Goal: Task Accomplishment & Management: Manage account settings

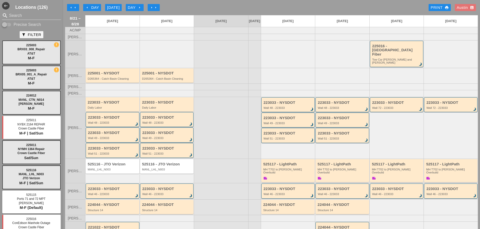
click at [457, 6] on div "Austin account_box" at bounding box center [465, 8] width 17 height 6
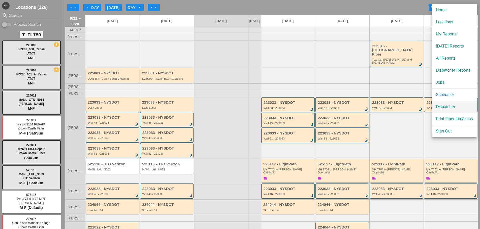
click at [458, 105] on div "Dispatcher" at bounding box center [454, 107] width 37 height 6
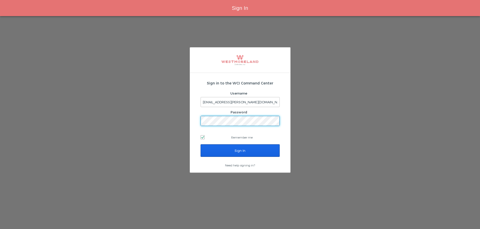
click at [253, 155] on input "Sign In" at bounding box center [240, 151] width 79 height 13
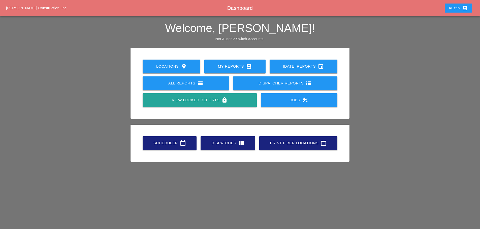
click at [218, 144] on div "Dispatcher view_quilt" at bounding box center [228, 143] width 39 height 6
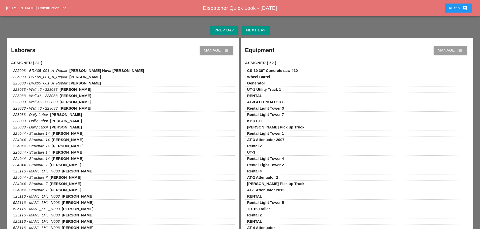
click at [227, 30] on div "Prev Day" at bounding box center [224, 30] width 20 height 6
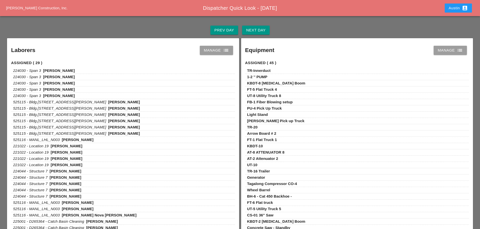
click at [221, 51] on div "Manage list" at bounding box center [216, 50] width 25 height 6
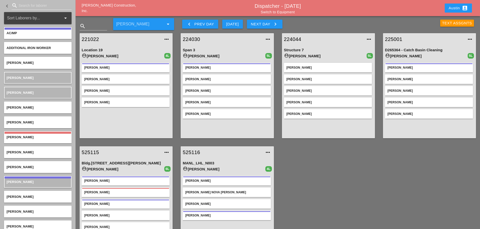
scroll to position [25, 0]
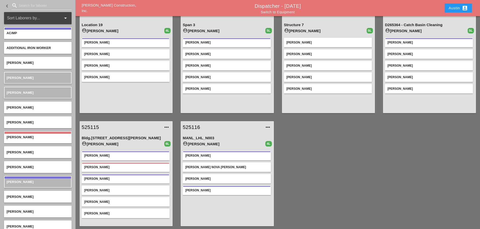
click at [462, 6] on icon "account_box" at bounding box center [465, 8] width 6 height 6
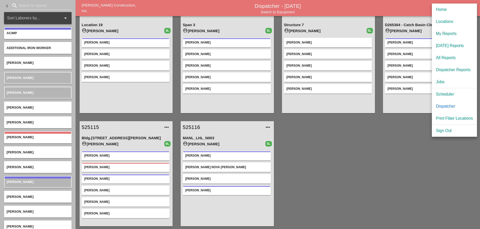
click at [354, 144] on div "221022 more_horiz Location 19 account_circle [PERSON_NAME] 4L [PERSON_NAME] [PE…" at bounding box center [278, 117] width 404 height 227
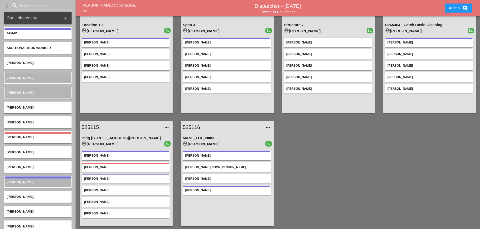
scroll to position [0, 0]
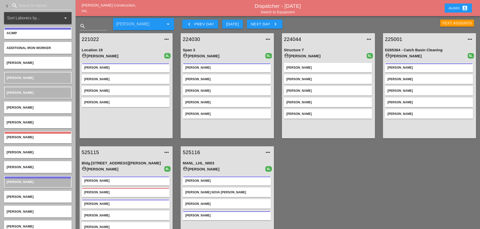
click at [457, 23] on div "Text Assgnts" at bounding box center [457, 23] width 30 height 6
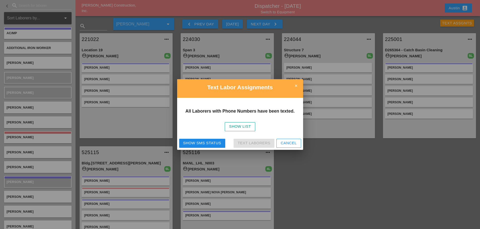
click at [206, 145] on div "Show SMS Status" at bounding box center [202, 144] width 38 height 6
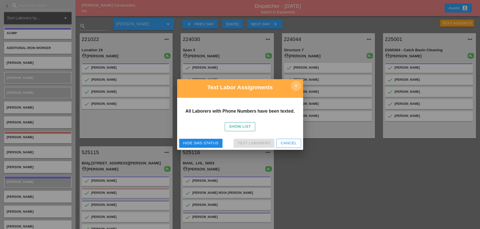
click at [293, 87] on icon "close" at bounding box center [296, 86] width 10 height 10
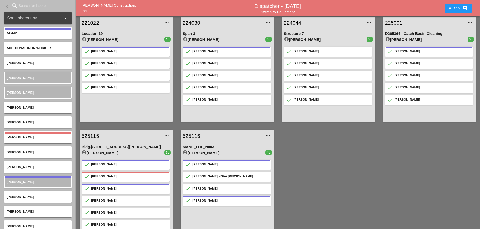
scroll to position [25, 0]
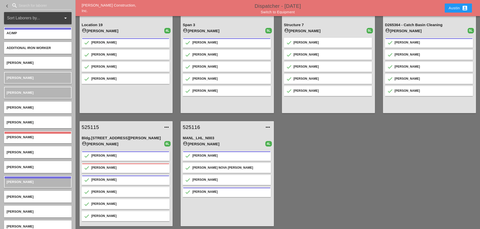
click at [290, 7] on link "Dispatcher - 08/20/2025" at bounding box center [278, 6] width 46 height 6
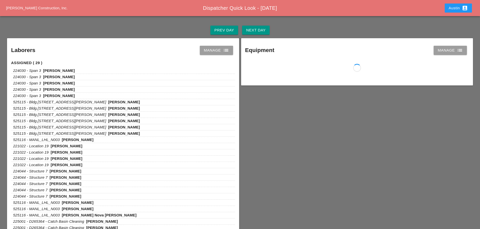
click at [257, 31] on div "Next Day" at bounding box center [255, 30] width 19 height 6
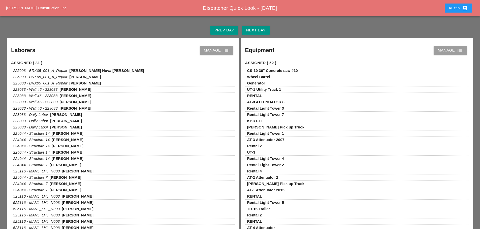
click at [225, 51] on icon "list" at bounding box center [226, 50] width 6 height 6
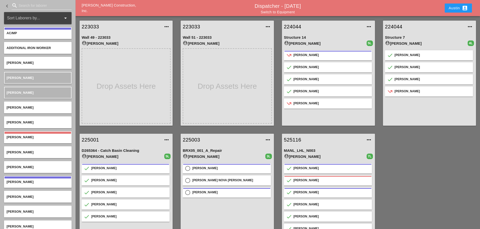
scroll to position [140, 0]
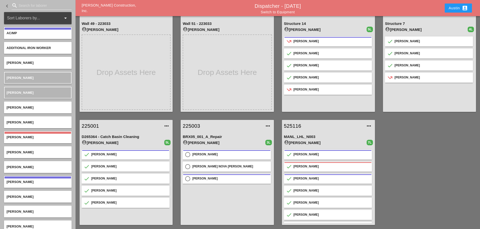
click at [177, 134] on div "225003 more_horiz BRX05_001_A_Repair account_circle Yancy Matos 3L radio_button…" at bounding box center [227, 172] width 101 height 113
click at [176, 115] on div "223033 more_horiz Wall 49 - 223033 account_circle Ricardo Capao" at bounding box center [126, 59] width 101 height 113
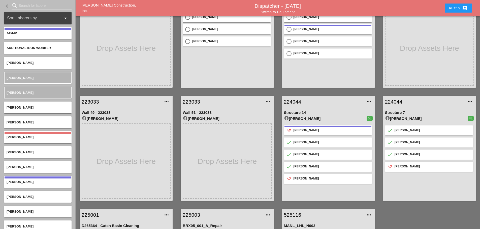
scroll to position [0, 0]
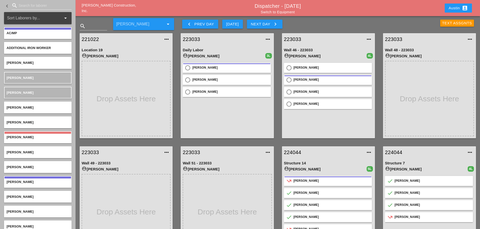
click at [449, 8] on div "Austin account_box" at bounding box center [458, 8] width 19 height 6
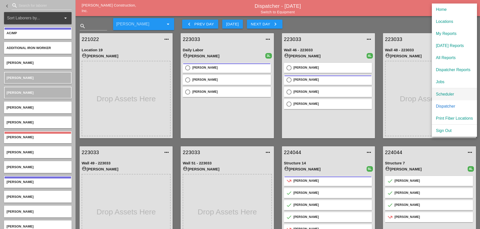
click at [444, 95] on div "Scheduler" at bounding box center [454, 94] width 37 height 6
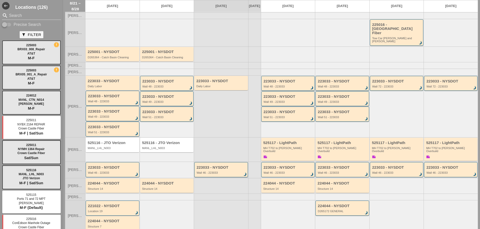
scroll to position [50, 0]
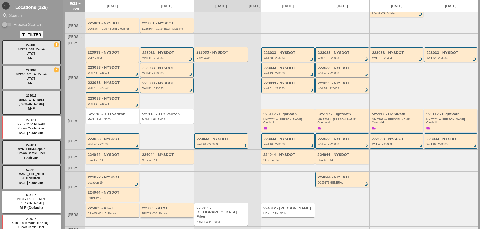
click at [174, 207] on div "225003 - AT&T BRX03_008_Repair" at bounding box center [167, 211] width 50 height 9
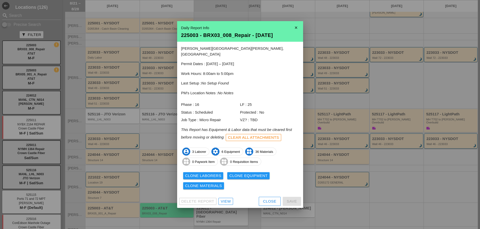
click at [227, 199] on div "View" at bounding box center [226, 202] width 10 height 6
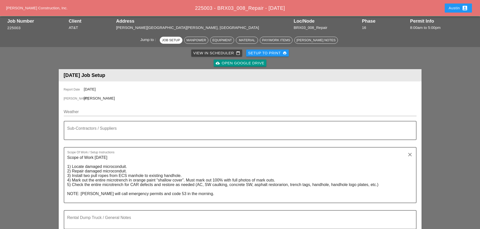
scroll to position [25, 0]
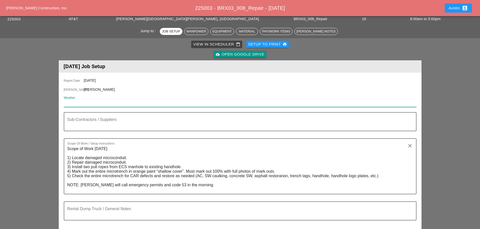
click at [84, 105] on input "Weather" at bounding box center [237, 103] width 346 height 8
paste input "Fri 22 Day 83° 1% N 10 mph A mainly sunny sky. High 83F. Winds N at 5 to 10 mph."
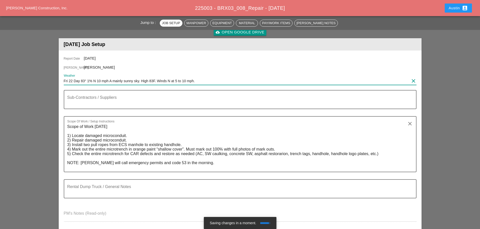
scroll to position [76, 0]
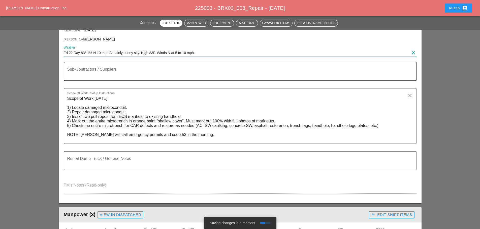
type input "Fri 22 Day 83° 1% N 10 mph A mainly sunny sky. High 83F. Winds N at 5 to 10 mph."
click at [80, 75] on textarea "Sub-Contractors / Suppliers" at bounding box center [238, 75] width 342 height 12
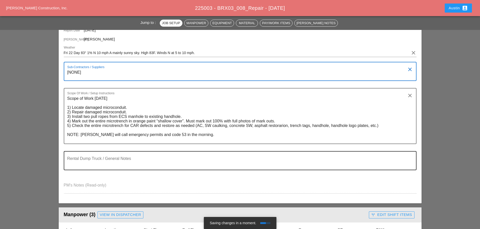
type textarea "[NONE]"
click at [81, 165] on textarea "Rental Dump Truck / General Notes" at bounding box center [238, 164] width 342 height 12
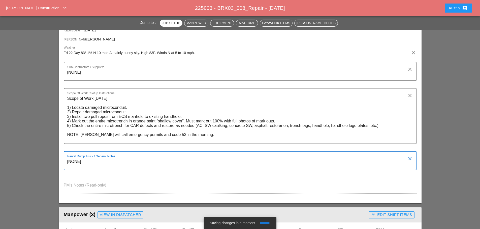
type textarea "[NONE]"
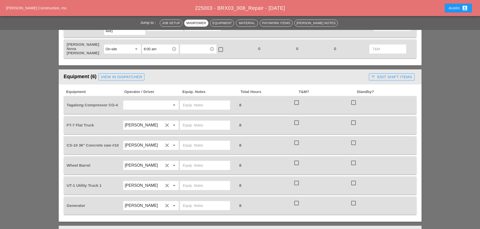
scroll to position [327, 0]
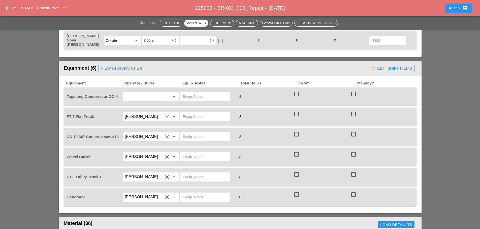
click at [144, 93] on input "text" at bounding box center [144, 97] width 38 height 8
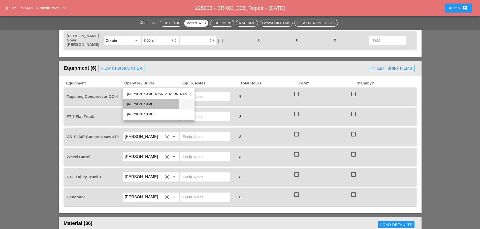
click at [141, 104] on div "[PERSON_NAME]" at bounding box center [158, 105] width 63 height 6
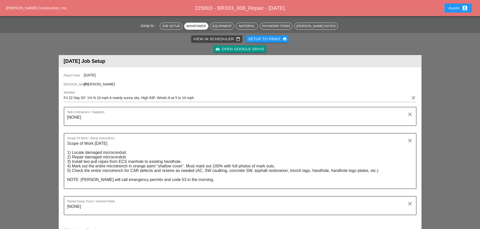
scroll to position [0, 0]
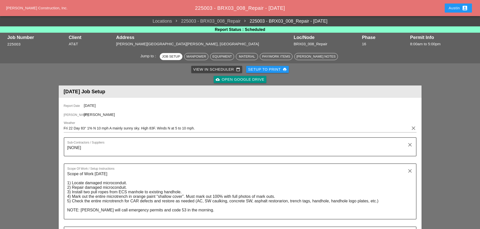
click at [266, 68] on div "Setup to Print print" at bounding box center [267, 70] width 39 height 6
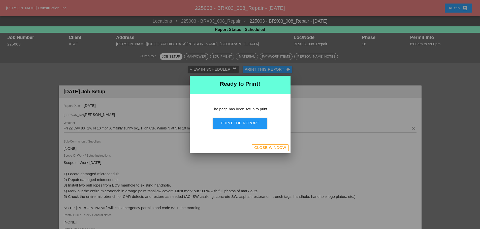
click at [249, 122] on div "Print the Report" at bounding box center [240, 123] width 38 height 6
click at [279, 145] on div "Close Window" at bounding box center [240, 148] width 101 height 11
click at [278, 148] on div "Close Window" at bounding box center [270, 148] width 32 height 6
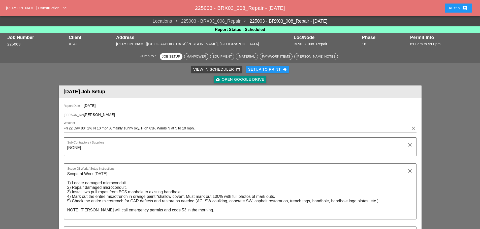
click at [224, 67] on div "View in Scheduler calendar_today" at bounding box center [216, 70] width 47 height 6
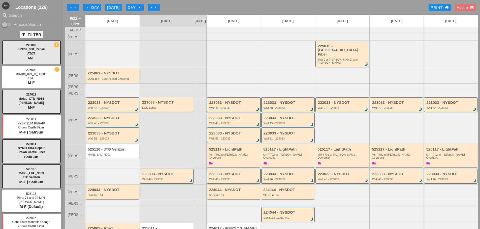
click at [93, 7] on div "arrow_left Day" at bounding box center [92, 8] width 14 height 6
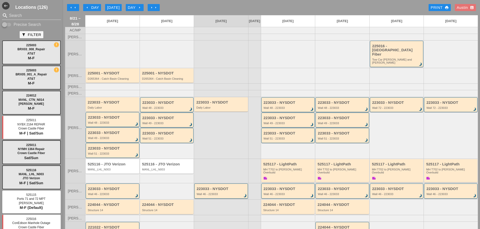
click at [88, 7] on icon "arrow_left" at bounding box center [87, 8] width 4 height 4
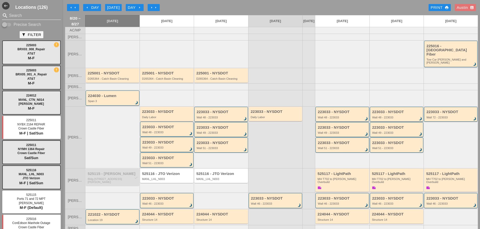
click at [25, 14] on input "Search" at bounding box center [31, 16] width 45 height 8
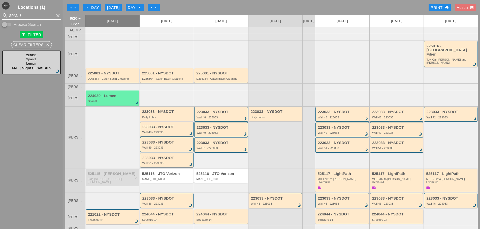
type input "SPAN 3"
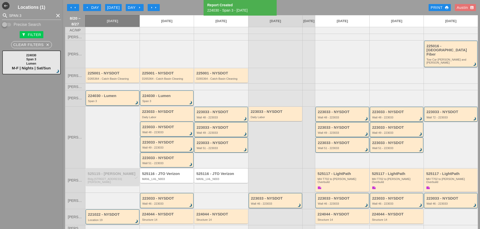
click at [121, 95] on div "224030 - Lumen Span 3 brightness_3" at bounding box center [113, 98] width 50 height 9
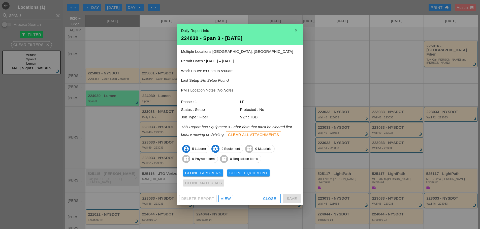
click at [119, 120] on div at bounding box center [240, 114] width 480 height 229
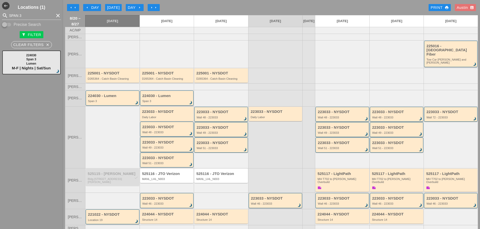
click at [158, 94] on div "224030 - Lumen" at bounding box center [167, 96] width 50 height 4
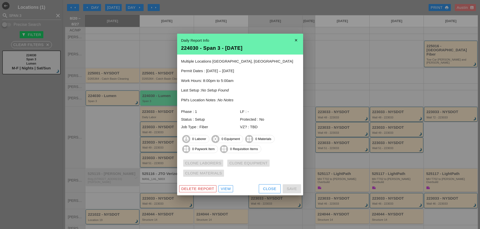
click at [111, 119] on div at bounding box center [240, 114] width 480 height 229
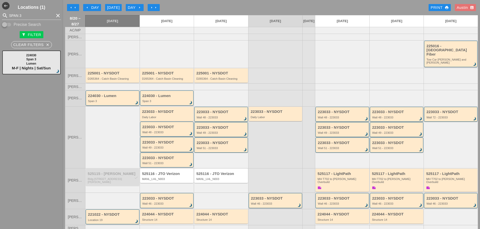
click at [111, 100] on div "Span 3" at bounding box center [113, 101] width 50 height 3
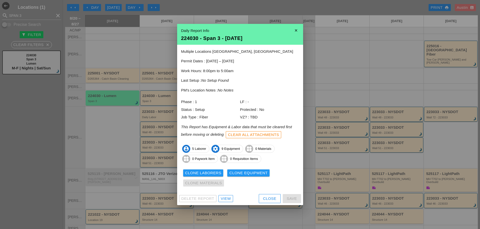
click at [226, 199] on div "View" at bounding box center [226, 199] width 10 height 6
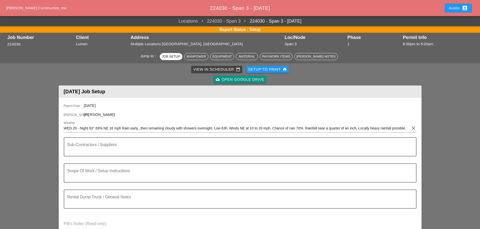
click at [308, 73] on div "View in Scheduler calendar_today Setup to Print print cloud_upload Open Google …" at bounding box center [240, 74] width 361 height 20
click at [207, 68] on div "View in Scheduler calendar_today" at bounding box center [216, 70] width 47 height 6
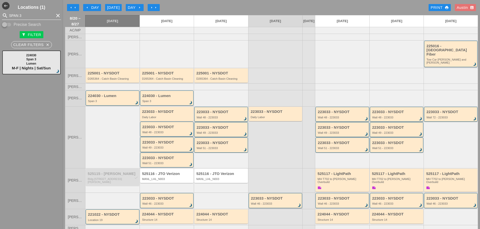
click at [55, 15] on icon "clear" at bounding box center [58, 16] width 6 height 6
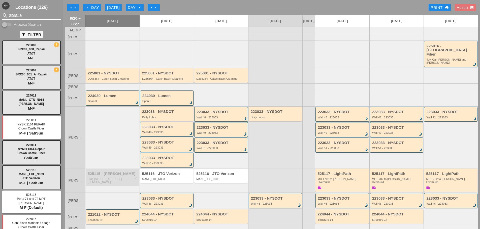
click at [166, 94] on div "224030 - Lumen" at bounding box center [167, 96] width 50 height 4
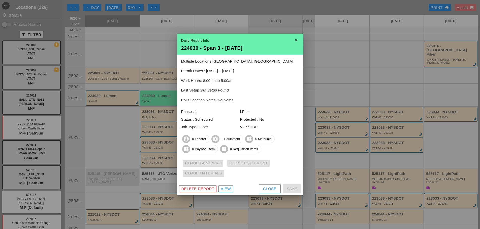
click at [163, 77] on div at bounding box center [240, 114] width 480 height 229
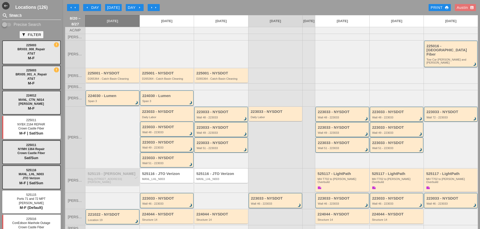
click at [113, 100] on div "Span 3" at bounding box center [113, 101] width 50 height 3
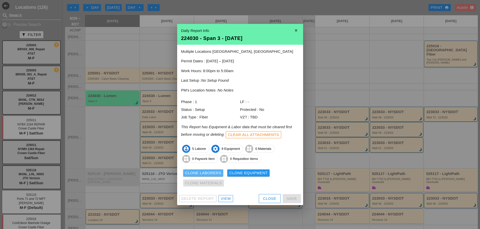
click at [202, 173] on div "Clone Laborers" at bounding box center [203, 174] width 36 height 6
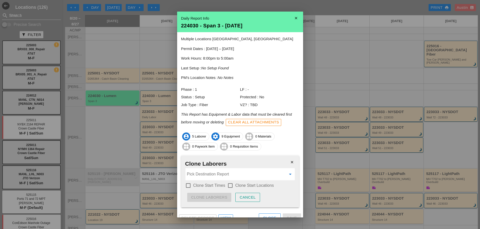
click at [206, 175] on input "Pick Destination Report" at bounding box center [236, 175] width 99 height 8
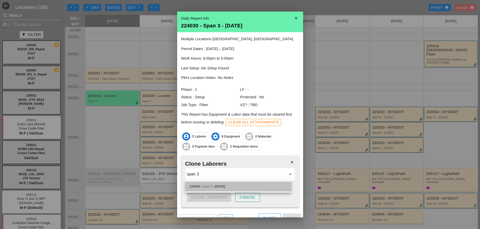
click at [215, 188] on div "224030 - Span 3 - 08/21/2025" at bounding box center [237, 187] width 97 height 6
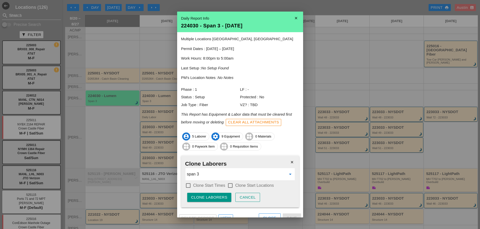
type input "224030 - Span 3 - 08/21/2025"
click at [188, 186] on div at bounding box center [188, 186] width 9 height 9
click at [231, 183] on div at bounding box center [230, 186] width 9 height 9
click at [220, 199] on div "Clone Laborers" at bounding box center [209, 198] width 36 height 6
click at [216, 199] on div "Are you sure?" at bounding box center [207, 198] width 32 height 6
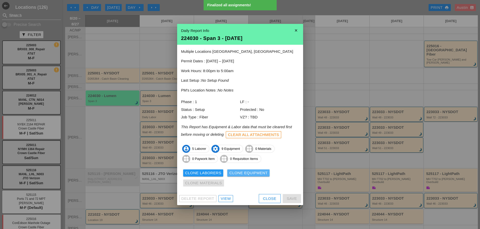
click at [259, 173] on div "Clone Equipment" at bounding box center [248, 174] width 38 height 6
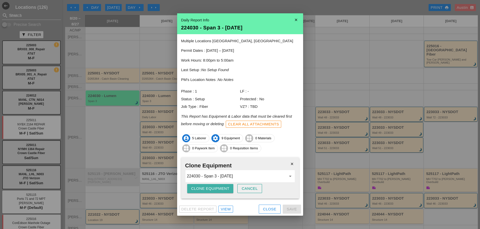
click at [212, 189] on div "Clone Equipment" at bounding box center [210, 189] width 38 height 6
click at [212, 189] on div "Are you sure?" at bounding box center [207, 189] width 32 height 6
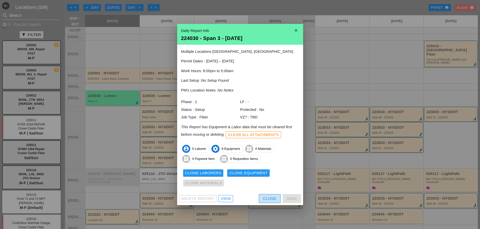
click at [264, 197] on div "Close" at bounding box center [269, 199] width 13 height 6
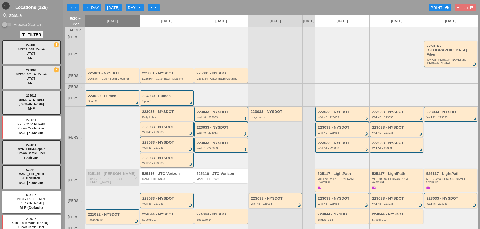
click at [168, 100] on div "Span 3" at bounding box center [167, 101] width 50 height 3
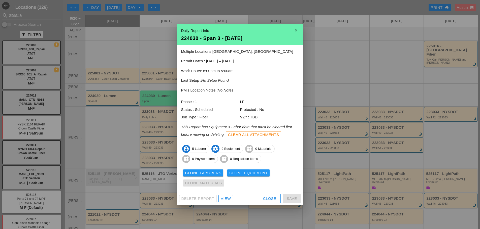
click at [227, 200] on div "View" at bounding box center [226, 199] width 10 height 6
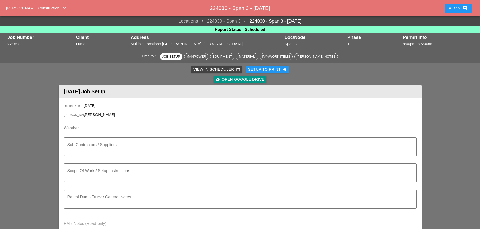
click at [88, 126] on input "Weather" at bounding box center [237, 128] width 346 height 8
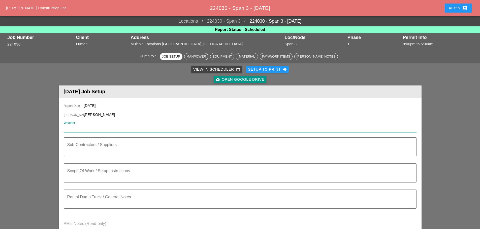
paste input "Tonight Night 57° 15% NNE 22 mph Partly cloudy. Windy. Slight chance of a rain …"
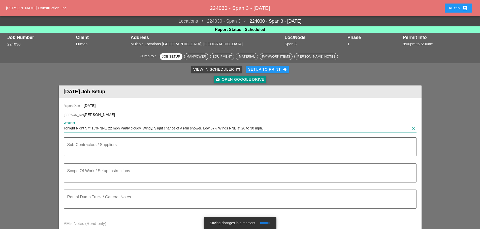
drag, startPoint x: 75, startPoint y: 129, endPoint x: 61, endPoint y: 131, distance: 14.2
click at [61, 131] on div "Report Date 08/21/2025 Foreman Anthony DeGeorge Weather Tonight Night 57° 15% N…" at bounding box center [240, 170] width 363 height 144
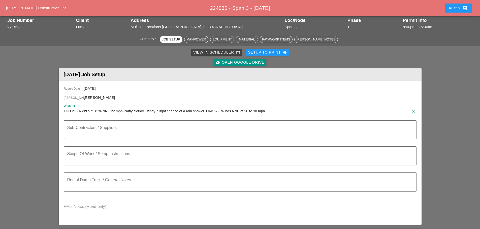
scroll to position [25, 0]
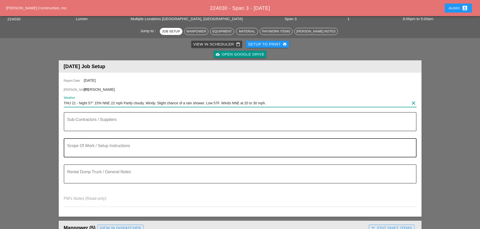
type input "THU 21 - Night 57° 15% NNE 22 mph Partly cloudy. Windy. Slight chance of a rain…"
click at [89, 147] on textarea "Scope Of Work / Setup Instructions" at bounding box center [238, 151] width 342 height 12
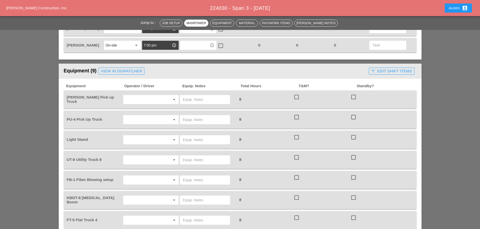
scroll to position [327, 0]
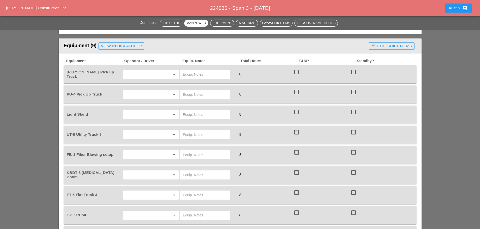
type textarea "1.) FINAL CLEAN UP & DEMOBILIZATION FROM BOSTON 2.) BRING EQUIPMENT TO HARTFORD…"
click at [129, 76] on input "text" at bounding box center [144, 75] width 38 height 8
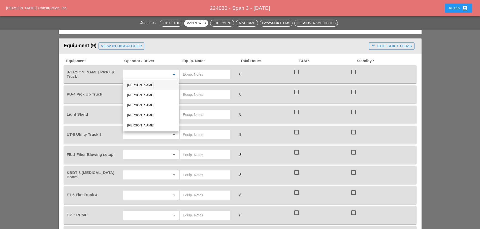
click at [136, 88] on div "[PERSON_NAME]" at bounding box center [150, 85] width 47 height 6
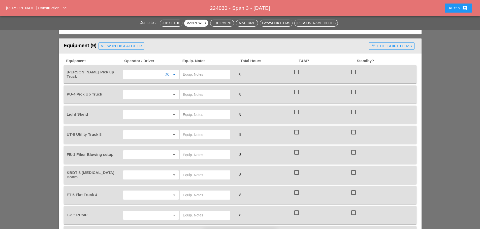
scroll to position [378, 0]
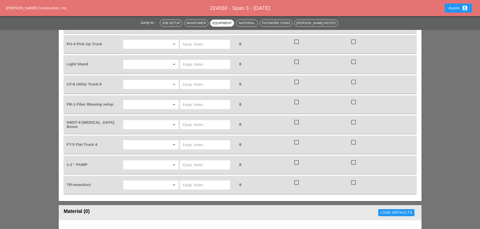
click at [144, 164] on input "text" at bounding box center [144, 165] width 38 height 8
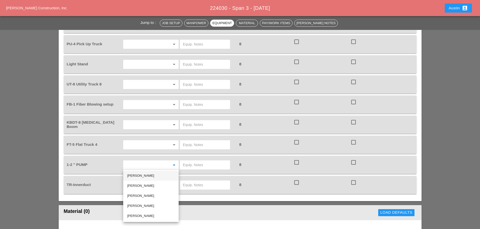
click at [142, 177] on div "[PERSON_NAME]" at bounding box center [150, 176] width 47 height 6
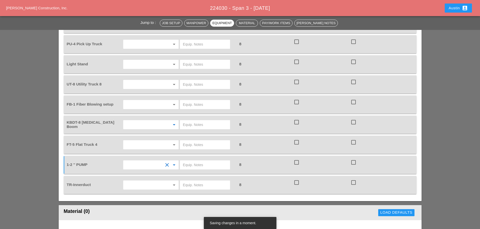
click at [143, 121] on input "text" at bounding box center [144, 125] width 38 height 8
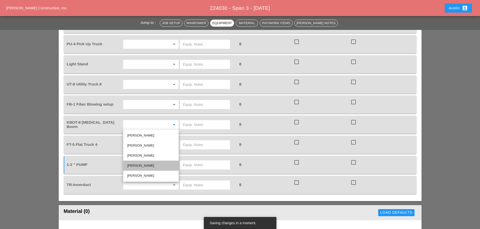
click at [142, 168] on div "[PERSON_NAME]" at bounding box center [150, 166] width 47 height 6
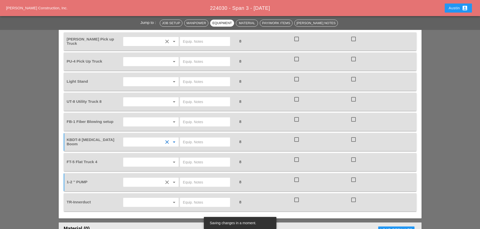
scroll to position [353, 0]
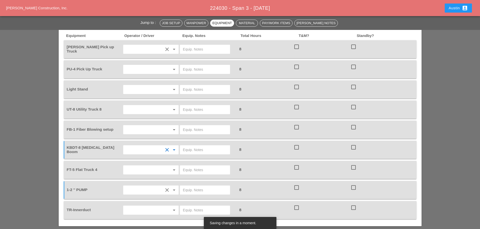
click at [142, 112] on input "text" at bounding box center [144, 110] width 38 height 8
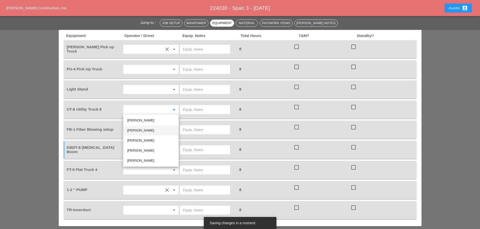
click at [140, 130] on div "[PERSON_NAME]" at bounding box center [150, 131] width 47 height 6
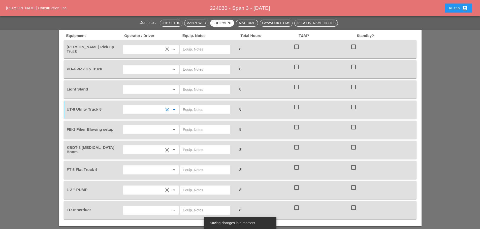
click at [134, 170] on input "text" at bounding box center [144, 170] width 38 height 8
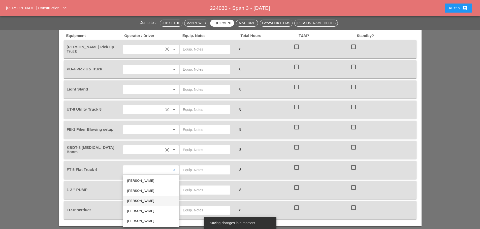
click at [138, 201] on div "[PERSON_NAME]" at bounding box center [150, 201] width 47 height 6
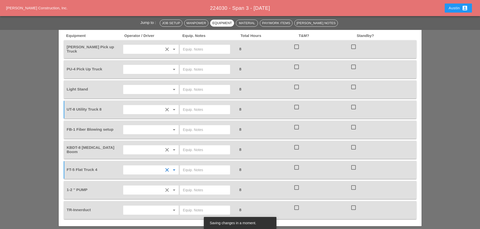
click at [194, 171] on input "text" at bounding box center [205, 170] width 44 height 8
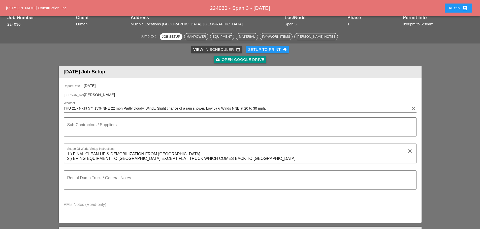
scroll to position [0, 0]
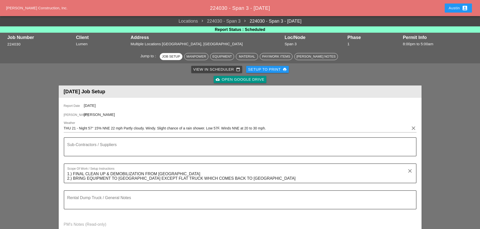
type input "FLAT TRUCK COMES BACK TO BRONX MAIN YARD"
click at [265, 68] on div "Setup to Print print" at bounding box center [267, 70] width 39 height 6
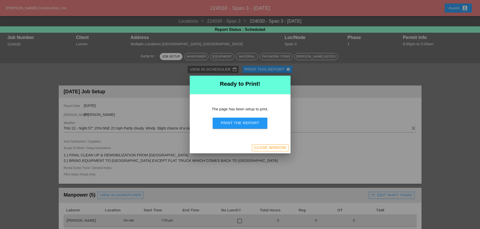
click at [245, 124] on div "Print the Report" at bounding box center [240, 123] width 38 height 6
click at [259, 124] on button "Print the Report" at bounding box center [240, 123] width 54 height 11
click at [254, 149] on button "Close Window" at bounding box center [270, 148] width 36 height 7
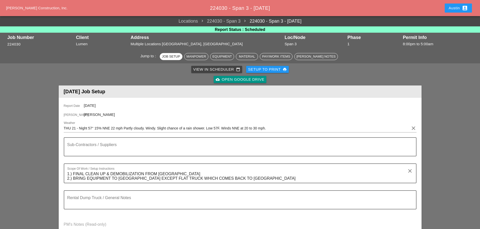
click at [226, 68] on div "View in Scheduler calendar_today" at bounding box center [216, 70] width 47 height 6
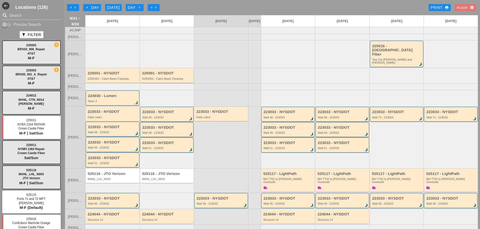
click at [157, 73] on div "225001 - NYSDOT D265364 - Catch Basin Cleaning" at bounding box center [167, 75] width 50 height 9
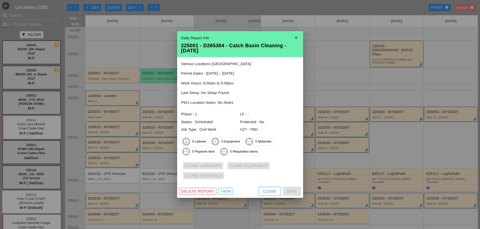
click at [137, 47] on div at bounding box center [240, 114] width 480 height 229
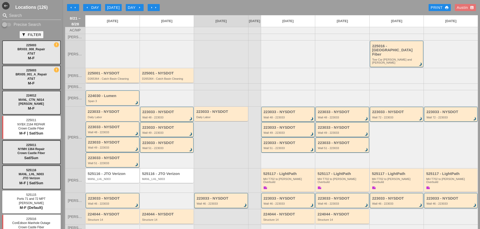
click at [109, 72] on div "225001 - NYSDOT D265364 - Catch Basin Cleaning" at bounding box center [113, 75] width 50 height 9
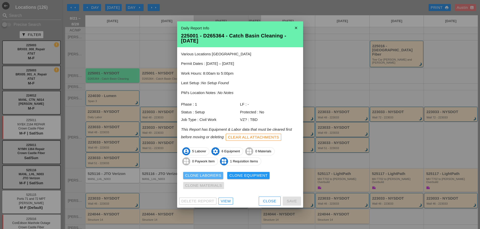
click at [208, 174] on div "Clone Laborers" at bounding box center [203, 176] width 36 height 6
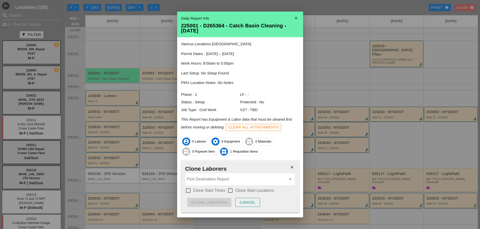
click at [215, 179] on input "Pick Destination Report" at bounding box center [236, 180] width 99 height 8
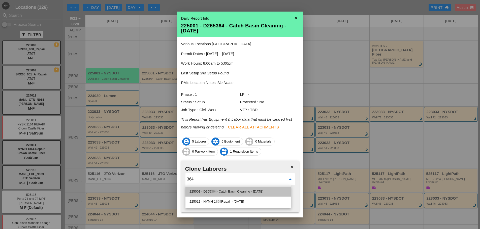
click at [222, 191] on div "225001 - D265 364 - Catch Basin Cleaning - 08/22/2025" at bounding box center [237, 192] width 97 height 6
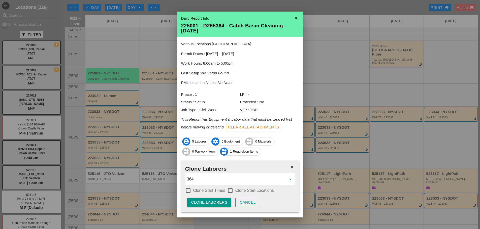
type input "225001 - D265364 - Catch Basin Cleaning - 08/22/2025"
click at [189, 190] on div at bounding box center [188, 191] width 9 height 9
click at [233, 191] on div at bounding box center [230, 191] width 9 height 9
click at [213, 202] on div "Clone Laborers" at bounding box center [209, 203] width 36 height 6
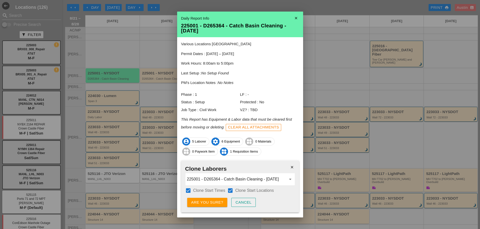
click at [213, 202] on div "Are you sure?" at bounding box center [207, 203] width 32 height 6
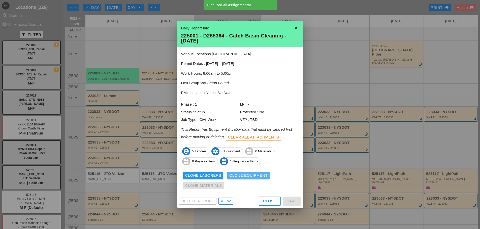
click at [247, 175] on div "Clone Equipment" at bounding box center [248, 176] width 38 height 6
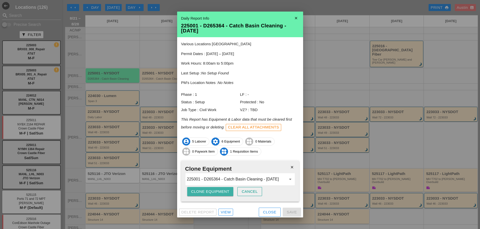
click at [220, 192] on div "Clone Equipment" at bounding box center [210, 192] width 38 height 6
click at [220, 192] on div "Are you sure?" at bounding box center [207, 192] width 32 height 6
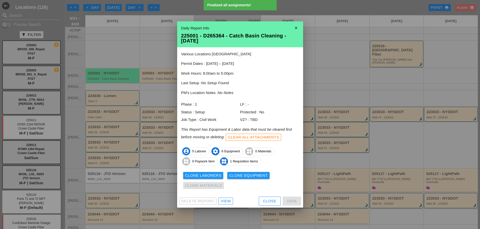
click at [148, 47] on div at bounding box center [240, 114] width 480 height 229
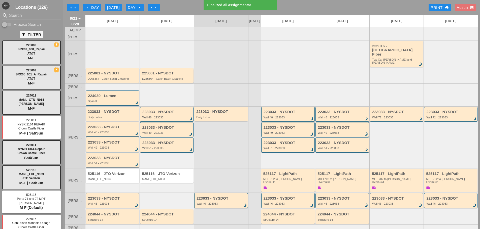
click at [163, 72] on div "225001 - NYSDOT D265364 - Catch Basin Cleaning" at bounding box center [167, 75] width 50 height 9
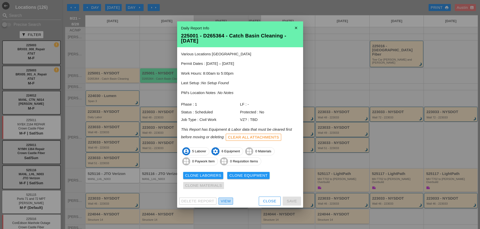
click at [223, 201] on div "View" at bounding box center [226, 202] width 10 height 6
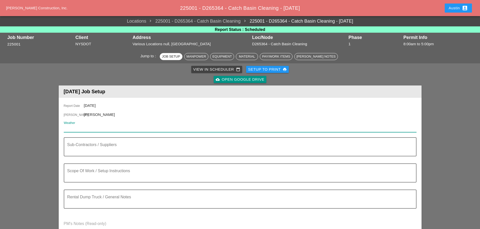
click at [71, 127] on input "Weather" at bounding box center [237, 128] width 346 height 8
paste input "Fri 22 Day 84° 1% NNW 9 mph A mainly sunny sky. High 84F. Winds NNW at 5 to 10 …"
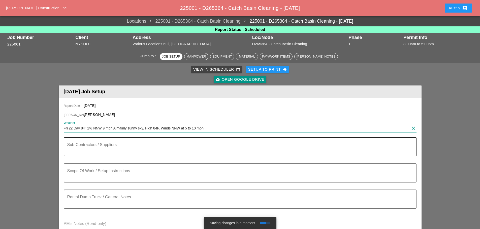
type input "Fri 22 Day 84° 1% NNW 9 mph A mainly sunny sky. High 84F. Winds NNW at 5 to 10 …"
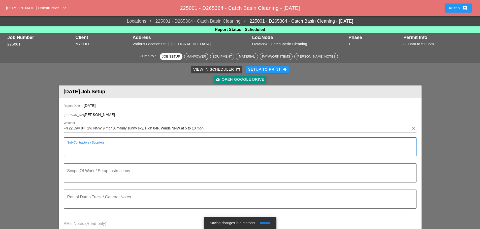
click at [87, 147] on textarea "Sub-Contractors / Suppliers" at bounding box center [238, 150] width 342 height 12
type textarea "[NONE]"
click at [86, 176] on textarea "Scope Of Work / Setup Instructions" at bounding box center [238, 176] width 342 height 12
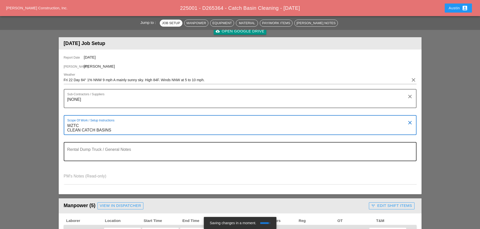
scroll to position [50, 0]
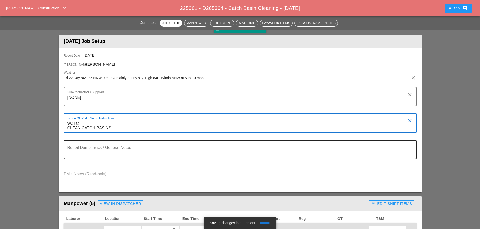
type textarea "WZTC CLEAN CATCH BASINS"
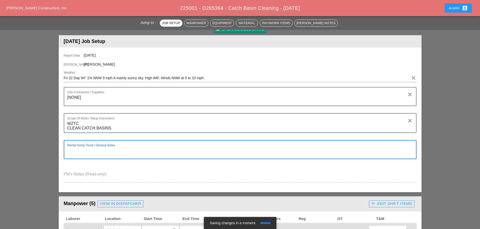
click at [82, 152] on textarea "Rental Dump Truck / General Notes" at bounding box center [238, 153] width 342 height 12
type textarea "C"
type textarea "VACTOR TRUCKS"
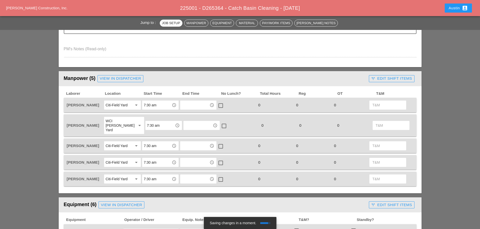
scroll to position [176, 0]
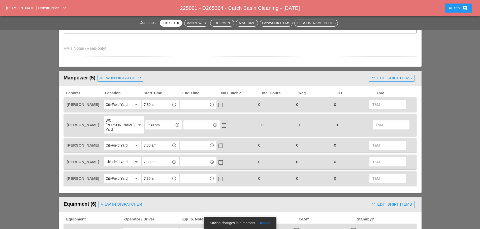
click at [161, 105] on input "7:30 am" at bounding box center [157, 105] width 26 height 8
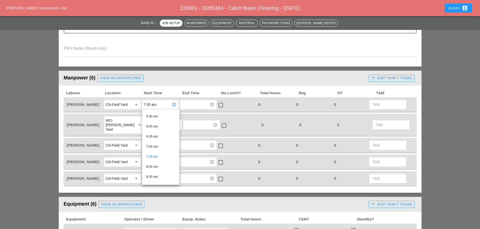
scroll to position [126, 0]
click at [156, 151] on div "8:00 am" at bounding box center [160, 151] width 29 height 6
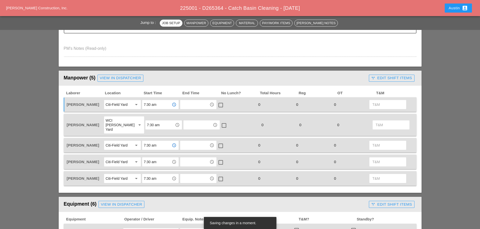
click at [153, 142] on input "7:30 am" at bounding box center [157, 146] width 26 height 8
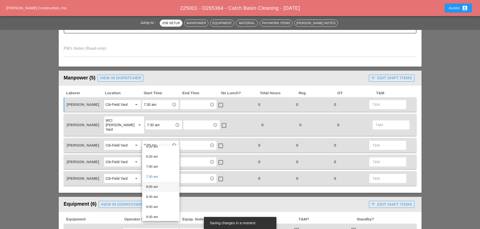
click at [153, 188] on div "8:00 am" at bounding box center [160, 187] width 29 height 6
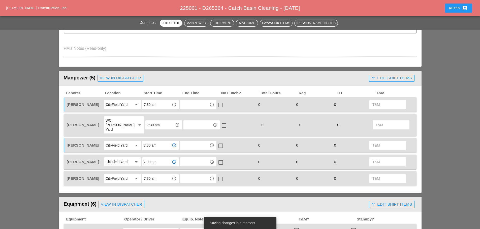
click at [154, 158] on input "7:30 am" at bounding box center [157, 162] width 26 height 8
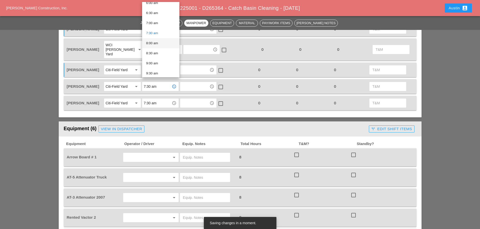
click at [156, 44] on div "8:00 am" at bounding box center [160, 43] width 29 height 6
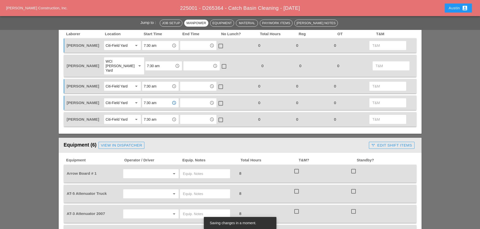
scroll to position [227, 0]
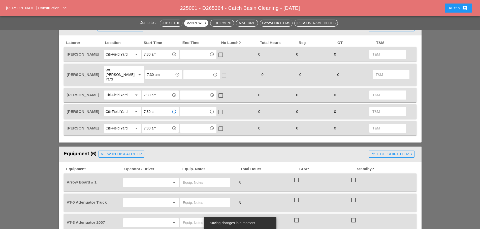
click at [156, 127] on input "7:30 am" at bounding box center [157, 128] width 26 height 8
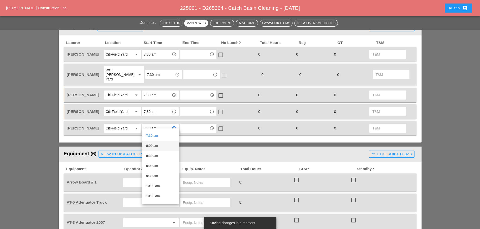
scroll to position [151, 0]
click at [154, 144] on div "8:00 am" at bounding box center [160, 145] width 29 height 6
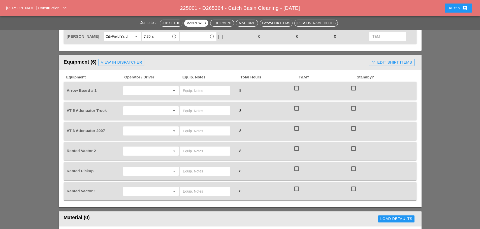
scroll to position [327, 0]
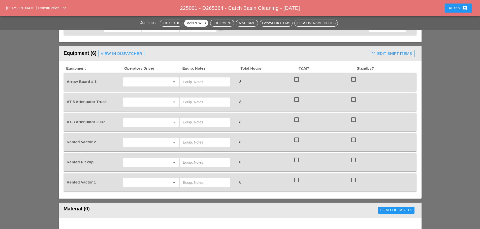
click at [145, 179] on input "text" at bounding box center [144, 183] width 38 height 8
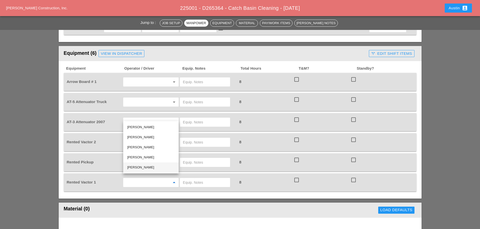
click at [142, 169] on div "[PERSON_NAME]" at bounding box center [150, 168] width 47 height 6
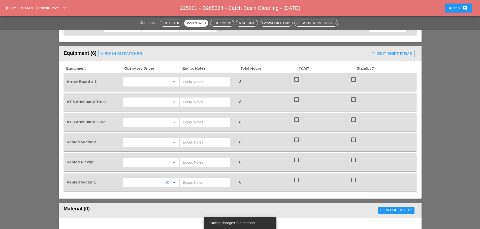
click at [195, 179] on input "text" at bounding box center [205, 183] width 44 height 8
type input "CITY FIELD"
click at [144, 160] on input "text" at bounding box center [144, 163] width 38 height 8
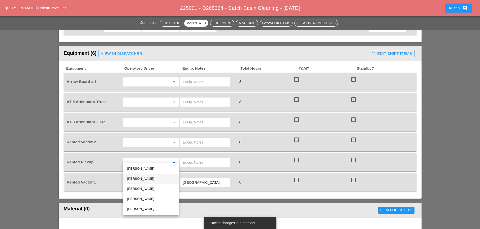
click at [148, 179] on div "[PERSON_NAME]" at bounding box center [150, 179] width 47 height 6
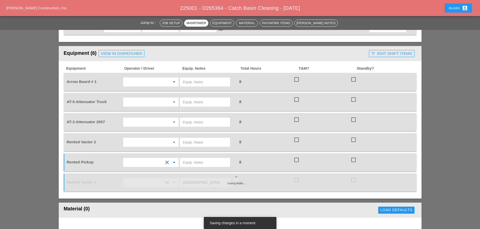
click at [146, 78] on input "text" at bounding box center [144, 82] width 38 height 8
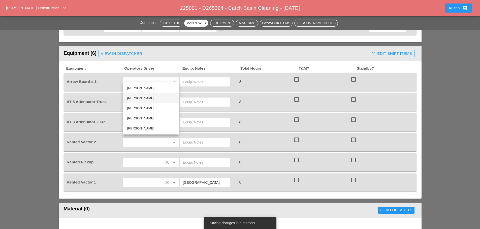
click at [139, 98] on div "[PERSON_NAME]" at bounding box center [150, 98] width 47 height 6
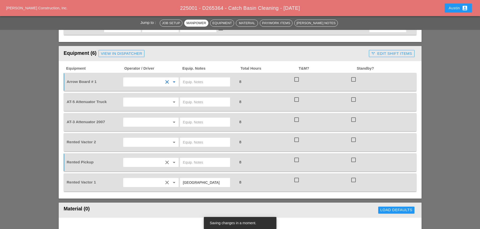
click at [201, 78] on input "text" at bounding box center [205, 82] width 44 height 8
type input "CITY FIELD"
click at [134, 139] on input "text" at bounding box center [144, 143] width 38 height 8
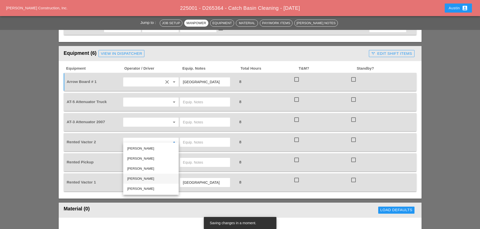
click at [139, 178] on div "[PERSON_NAME]" at bounding box center [150, 179] width 47 height 6
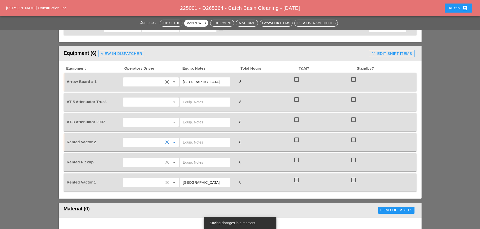
click at [195, 139] on input "text" at bounding box center [205, 143] width 44 height 8
type input "CITY FIELD"
click at [140, 120] on input "text" at bounding box center [144, 122] width 38 height 8
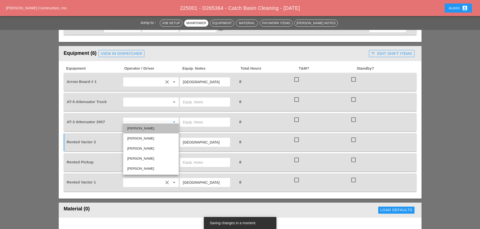
click at [145, 130] on div "[PERSON_NAME]" at bounding box center [150, 129] width 47 height 6
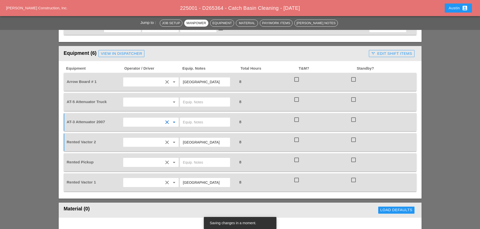
click at [189, 118] on input "text" at bounding box center [205, 122] width 44 height 8
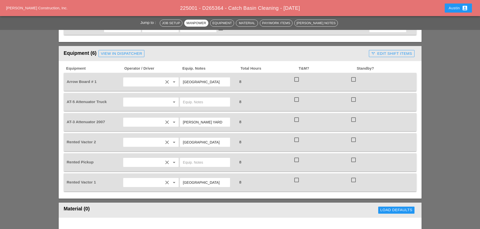
type input "BRUCKNER YARD"
click at [38, 57] on div "Jump to : Job Setup Manpower Equipment Material Pay/Work Items Foreman's Notes …" at bounding box center [240, 202] width 480 height 961
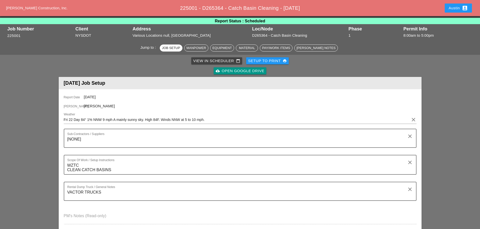
scroll to position [0, 0]
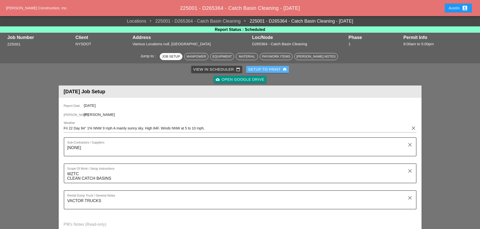
click at [262, 70] on div "Setup to Print print" at bounding box center [267, 70] width 39 height 6
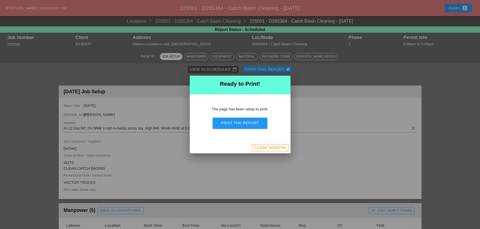
click at [232, 123] on div "Print the Report" at bounding box center [240, 123] width 38 height 6
drag, startPoint x: 270, startPoint y: 149, endPoint x: 280, endPoint y: 120, distance: 30.7
click at [270, 149] on div "Close Window" at bounding box center [270, 148] width 32 height 6
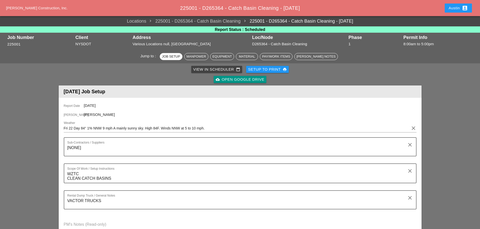
click at [221, 67] on div "View in Scheduler calendar_today" at bounding box center [216, 70] width 47 height 6
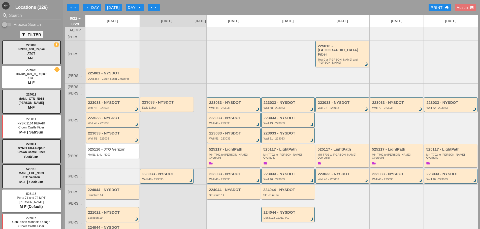
click at [92, 7] on div "arrow_left Day" at bounding box center [92, 8] width 14 height 6
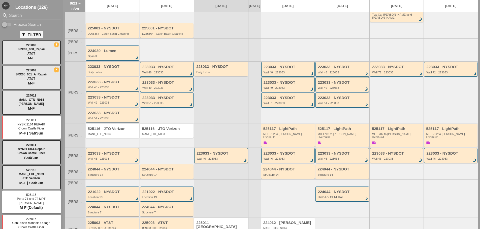
scroll to position [60, 0]
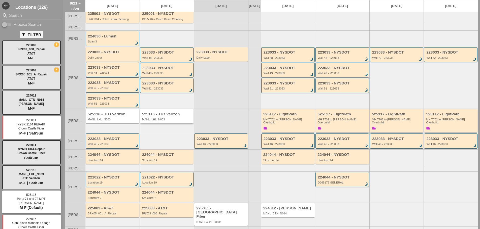
click at [173, 118] on div "MANL_LHL_N003" at bounding box center [167, 119] width 50 height 3
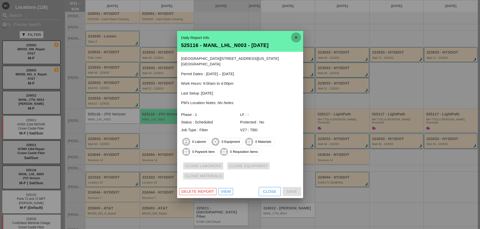
click at [296, 41] on icon "close" at bounding box center [296, 37] width 10 height 10
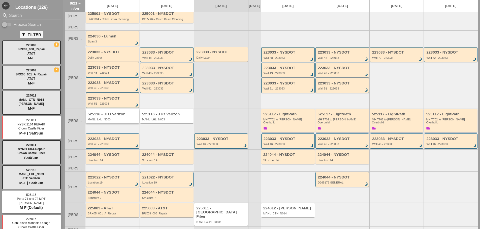
click at [111, 113] on div "525116 - JTO Verizon MANL_LHL_N003" at bounding box center [113, 116] width 50 height 9
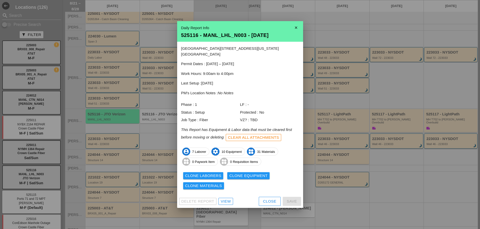
click at [157, 126] on div at bounding box center [240, 114] width 480 height 229
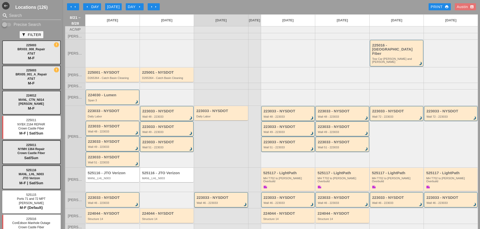
scroll to position [0, 0]
click at [89, 5] on div "arrow_left Day" at bounding box center [92, 8] width 14 height 6
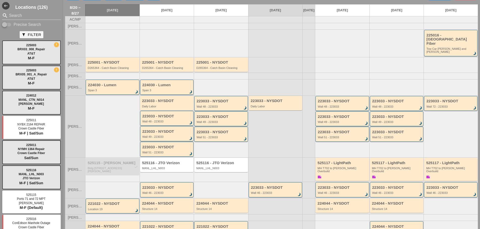
scroll to position [10, 0]
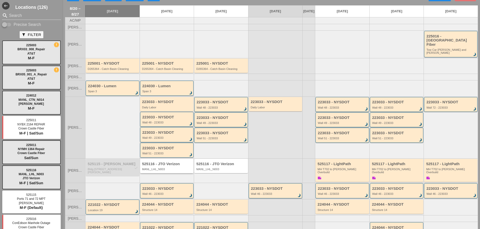
click at [176, 163] on div "525116 - JTO Verizon MANL_LHL_N003" at bounding box center [167, 166] width 50 height 9
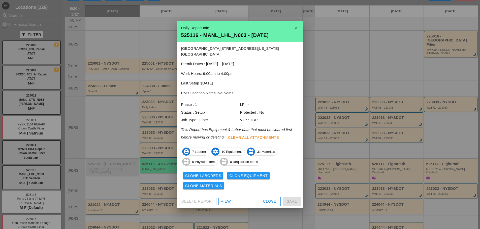
click at [214, 173] on div "Clone Laborers" at bounding box center [203, 176] width 36 height 6
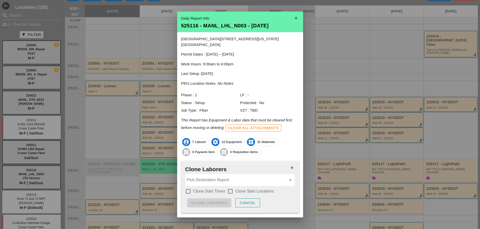
click at [215, 176] on input "Pick Destination Report" at bounding box center [236, 180] width 99 height 8
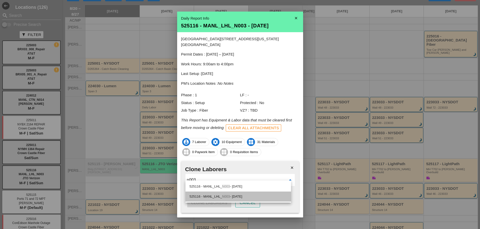
click at [231, 196] on div "525116 - MANL_LHL_ N003 - 08/22/2025" at bounding box center [237, 197] width 97 height 6
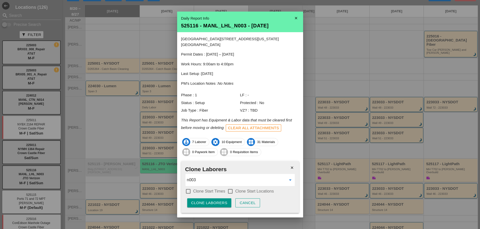
type input "525116 - MANL_LHL_N003 - 08/22/2025"
click at [188, 187] on div at bounding box center [188, 191] width 9 height 9
click at [227, 187] on div at bounding box center [230, 191] width 9 height 9
click at [218, 201] on div "Clone Laborers" at bounding box center [209, 204] width 36 height 6
click at [218, 201] on div "Are you sure?" at bounding box center [207, 204] width 32 height 6
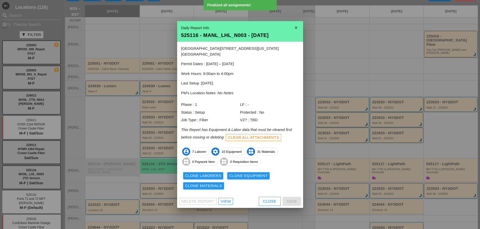
click at [241, 173] on div "Clone Equipment" at bounding box center [248, 176] width 38 height 6
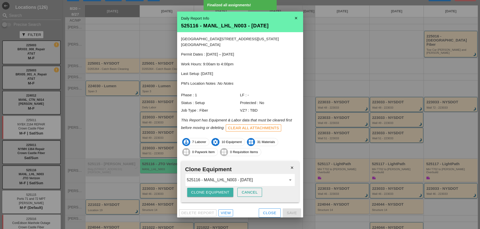
click at [210, 190] on div "Clone Equipment" at bounding box center [210, 193] width 38 height 6
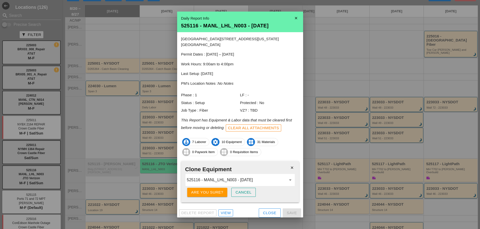
click at [210, 190] on div "Are you sure?" at bounding box center [207, 193] width 32 height 6
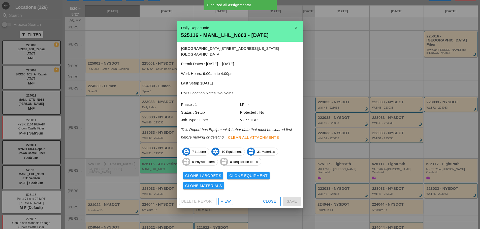
click at [211, 184] on div "Clone Materials" at bounding box center [203, 186] width 37 height 6
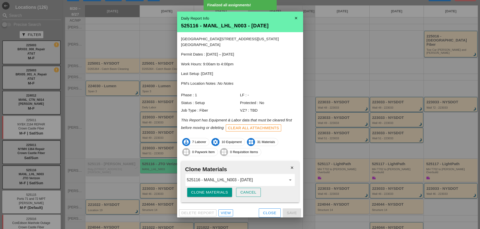
click at [212, 190] on div "Clone Materials" at bounding box center [209, 193] width 37 height 6
click at [212, 190] on div "Are you sure?" at bounding box center [207, 193] width 32 height 6
click at [357, 63] on div at bounding box center [240, 114] width 480 height 229
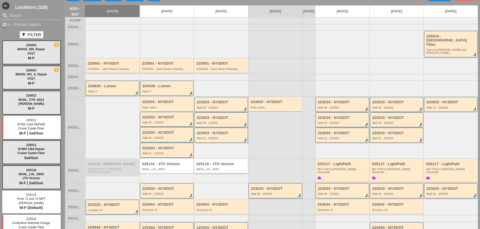
click at [216, 168] on div "MANL_LHL_N003" at bounding box center [221, 169] width 50 height 3
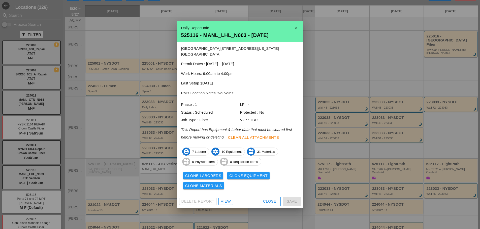
click at [226, 199] on div "View" at bounding box center [226, 202] width 10 height 6
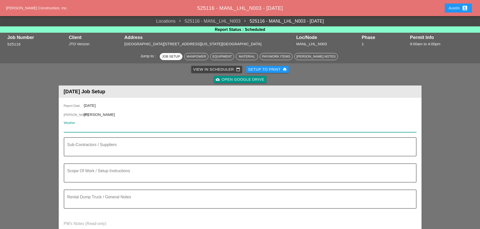
click at [90, 127] on input "Weather" at bounding box center [237, 128] width 346 height 8
paste input "Fri 22 Day 84° 1% NNW 9 mph A mainly sunny sky. High 84F. Winds NNW at 5 to 10 …"
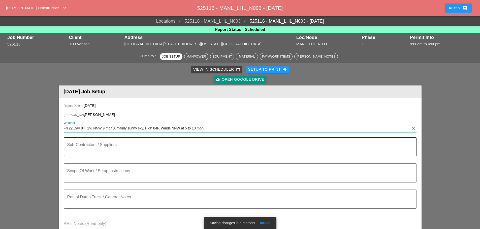
type input "Fri 22 Day 84° 1% NNW 9 mph A mainly sunny sky. High 84F. Winds NNW at 5 to 10 …"
click at [74, 148] on textarea "Sub-Contractors / Suppliers" at bounding box center [238, 150] width 342 height 12
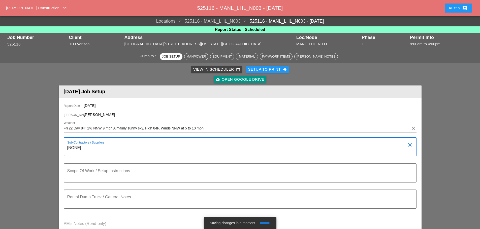
type textarea "[NONE]"
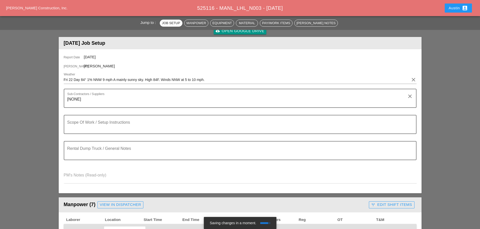
scroll to position [50, 0]
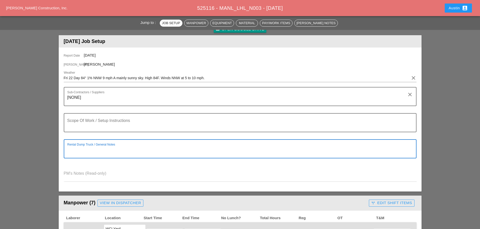
click at [78, 151] on textarea "Rental Dump Truck / General Notes" at bounding box center [238, 152] width 342 height 12
type textarea "[NONE]"
click at [86, 122] on textarea "Scope Of Work / Setup Instructions" at bounding box center [238, 126] width 342 height 12
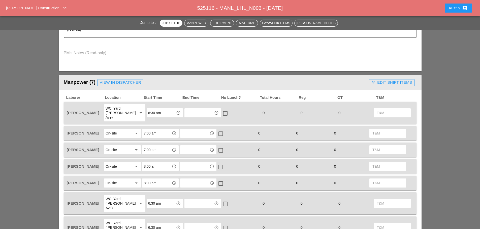
scroll to position [202, 0]
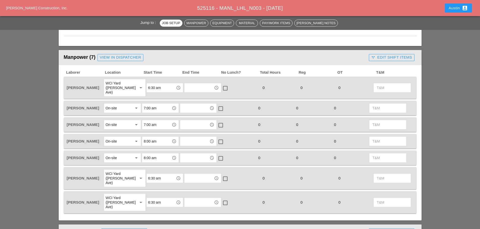
type textarea "- CONTINUE TRENCHING AND CONDUIT INSTALLATION - PREPARE FOR JEK MISSLE CREW ON …"
click at [153, 85] on input "6:30 am" at bounding box center [161, 88] width 26 height 8
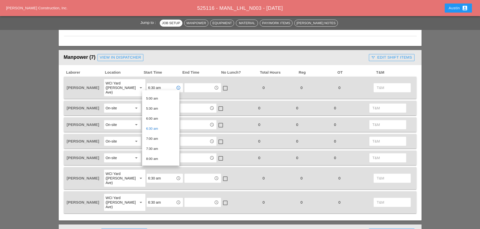
scroll to position [126, 0]
click at [154, 112] on div "7:00 am" at bounding box center [160, 112] width 29 height 6
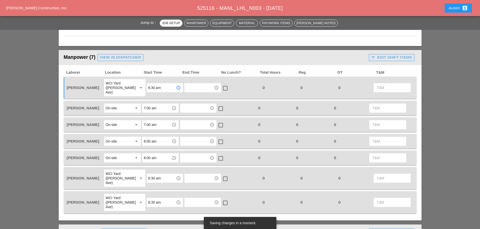
click at [152, 121] on input "7:00 am" at bounding box center [157, 125] width 26 height 8
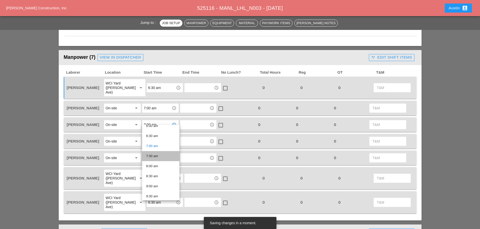
click at [156, 154] on div "7:30 am" at bounding box center [160, 156] width 29 height 6
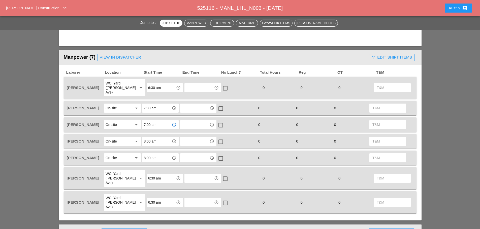
click at [115, 196] on div "WCI Yard (Provost Ave)" at bounding box center [120, 203] width 28 height 14
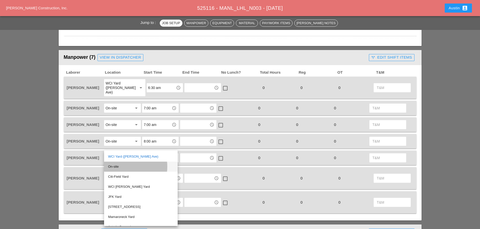
click at [116, 166] on div "On-site" at bounding box center [140, 167] width 65 height 6
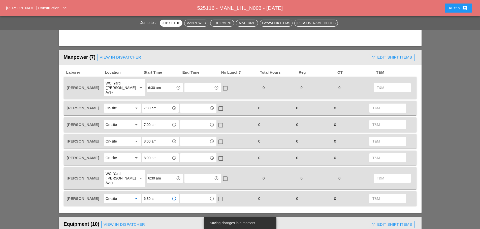
click at [153, 195] on input "6:30 am" at bounding box center [157, 199] width 26 height 8
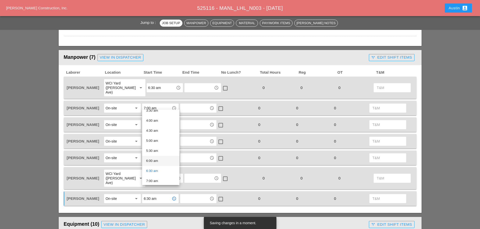
scroll to position [101, 0]
click at [159, 156] on div "7:00 am" at bounding box center [160, 156] width 29 height 6
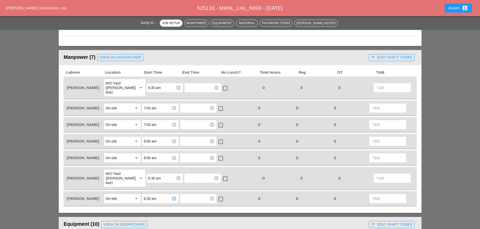
click at [127, 195] on div "On-site" at bounding box center [119, 199] width 27 height 8
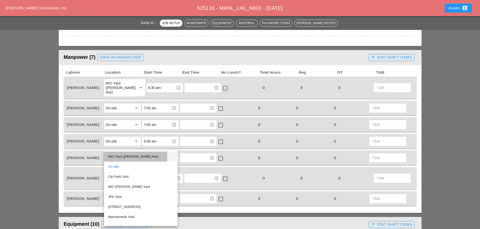
click at [129, 155] on div "WCI Yard (Provost Ave)" at bounding box center [140, 157] width 65 height 6
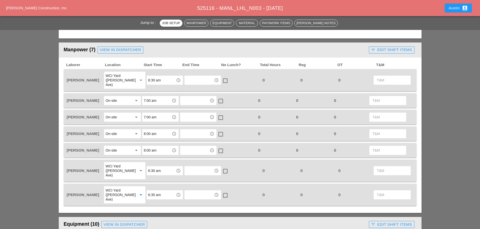
scroll to position [202, 0]
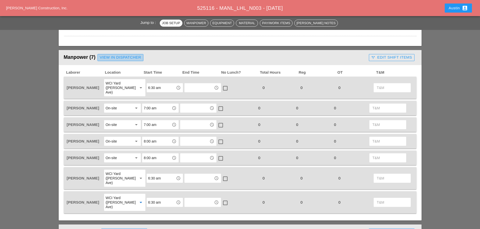
click at [113, 59] on div "View in Dispatcher" at bounding box center [120, 58] width 41 height 6
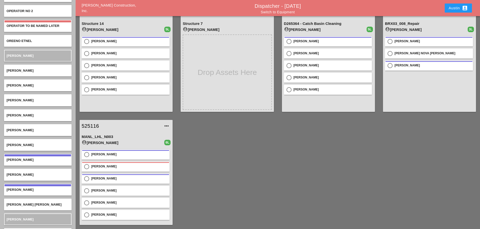
scroll to position [1537, 0]
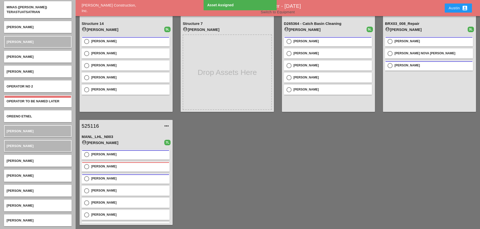
click at [282, 11] on link "Switch to Equipment" at bounding box center [278, 12] width 34 height 4
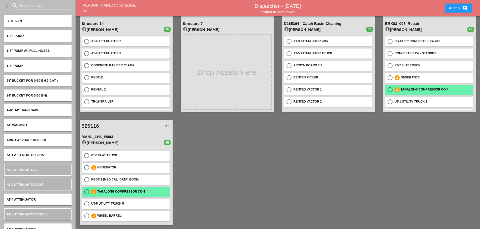
scroll to position [23, 0]
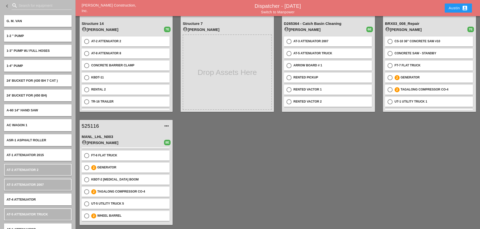
click at [217, 164] on div "221022 more_horiz Location 19 account_circle Stephen Paletta 223033 more_horiz …" at bounding box center [278, 59] width 404 height 340
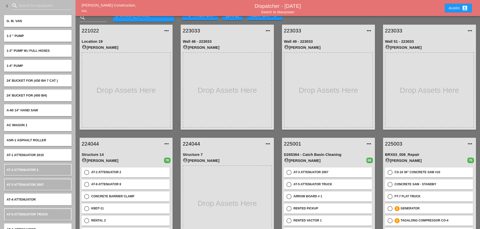
scroll to position [0, 0]
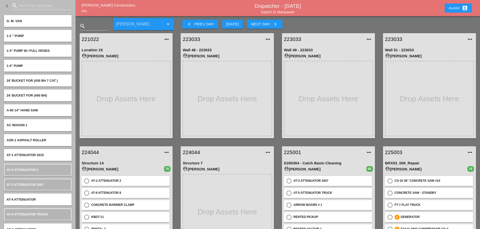
click at [445, 7] on button "Austin account_box" at bounding box center [458, 8] width 27 height 9
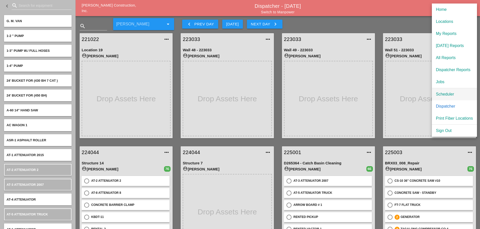
click at [451, 95] on div "Scheduler" at bounding box center [454, 94] width 37 height 6
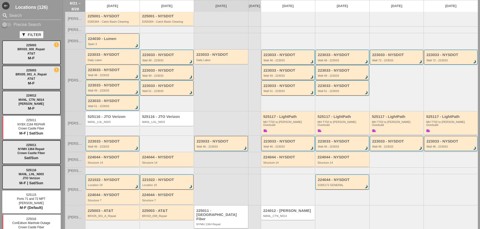
scroll to position [60, 0]
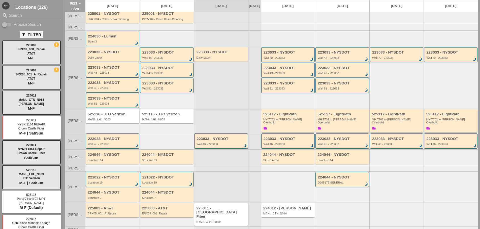
click at [181, 135] on div at bounding box center [167, 141] width 54 height 16
click at [164, 118] on div "MANL_LHL_N003" at bounding box center [167, 119] width 50 height 3
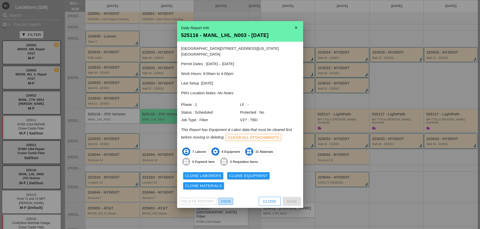
click at [227, 199] on div "View" at bounding box center [226, 202] width 10 height 6
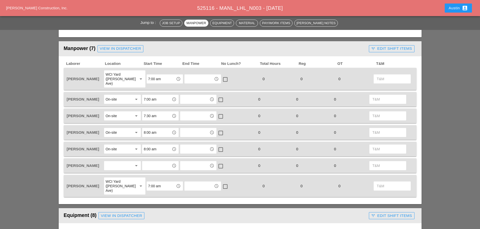
scroll to position [202, 0]
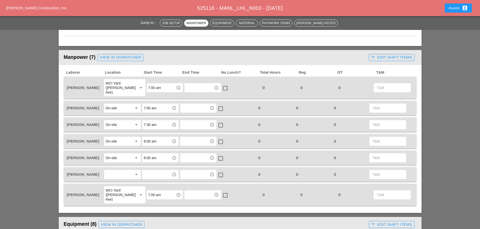
click at [120, 171] on div at bounding box center [119, 175] width 27 height 8
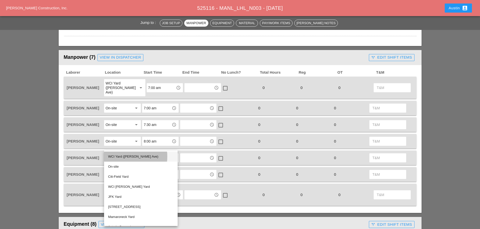
click at [130, 156] on div "WCI Yard (Provost Ave)" at bounding box center [140, 157] width 65 height 6
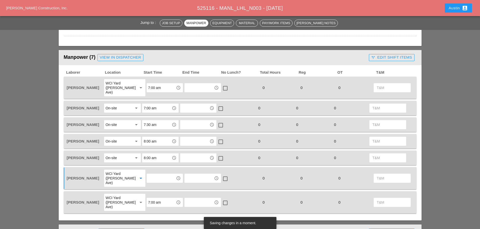
click at [156, 175] on input "text" at bounding box center [161, 179] width 26 height 8
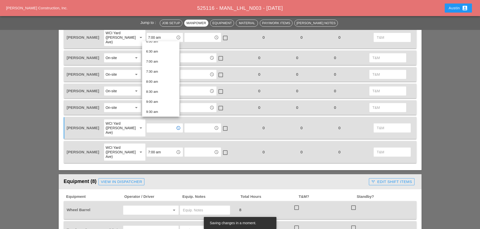
scroll to position [126, 0]
click at [163, 64] on div "7:00 am" at bounding box center [160, 62] width 29 height 6
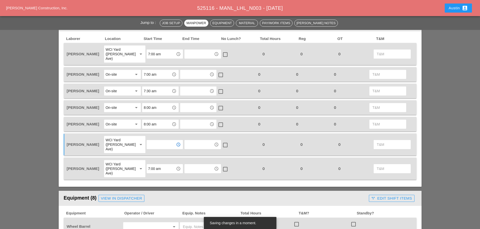
scroll to position [227, 0]
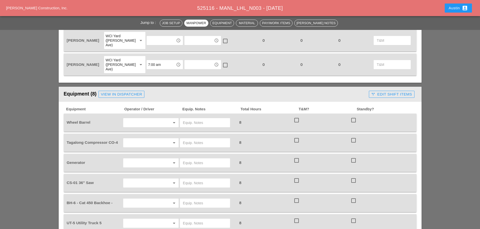
scroll to position [353, 0]
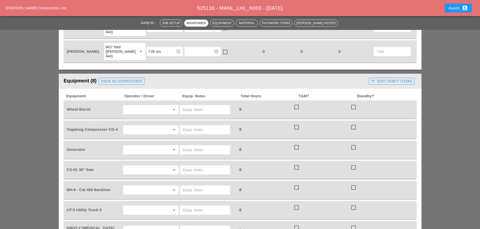
click at [142, 106] on input "text" at bounding box center [144, 110] width 38 height 8
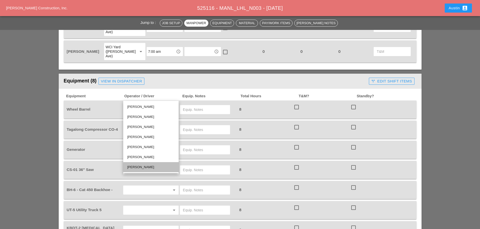
click at [145, 165] on div "[PERSON_NAME]" at bounding box center [150, 167] width 47 height 6
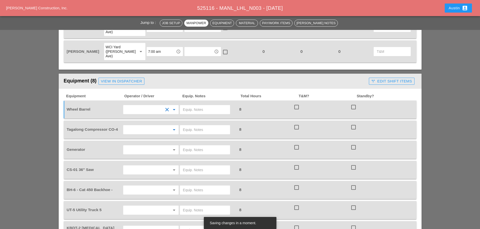
click at [136, 126] on input "text" at bounding box center [144, 130] width 38 height 8
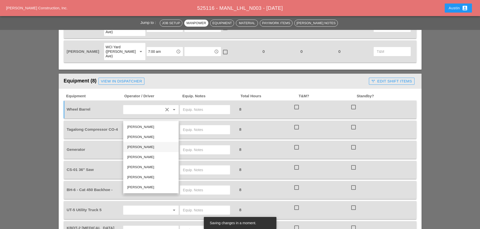
click at [144, 146] on div "[PERSON_NAME]" at bounding box center [150, 147] width 47 height 6
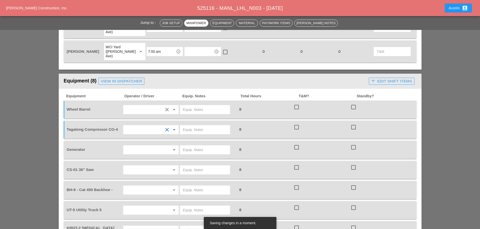
click at [141, 146] on input "text" at bounding box center [144, 150] width 38 height 8
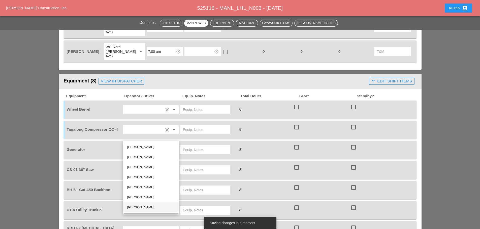
click at [141, 206] on div "[PERSON_NAME]" at bounding box center [150, 208] width 47 height 6
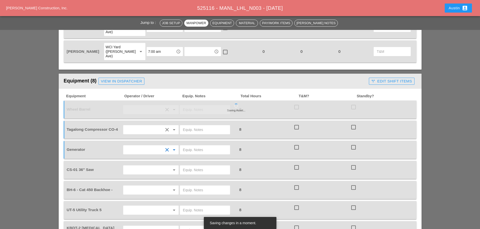
scroll to position [378, 0]
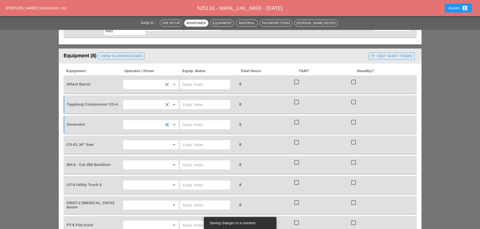
click at [140, 141] on input "text" at bounding box center [144, 145] width 38 height 8
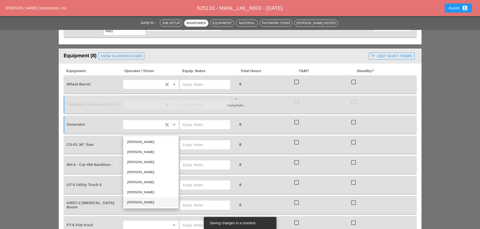
click at [145, 202] on div "[PERSON_NAME]" at bounding box center [150, 203] width 47 height 6
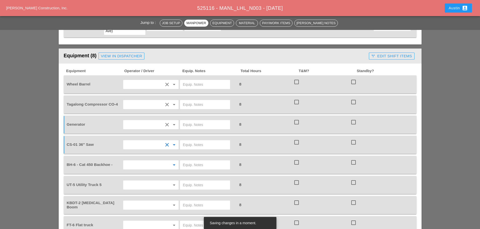
click at [142, 161] on input "text" at bounding box center [144, 165] width 38 height 8
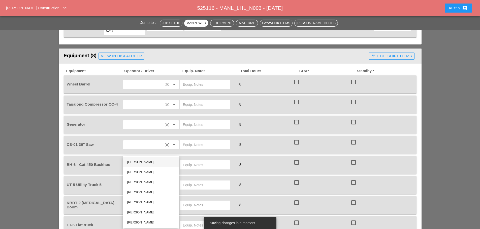
click at [146, 159] on div "[PERSON_NAME]" at bounding box center [150, 162] width 47 height 6
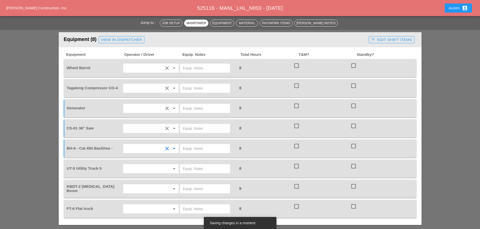
scroll to position [403, 0]
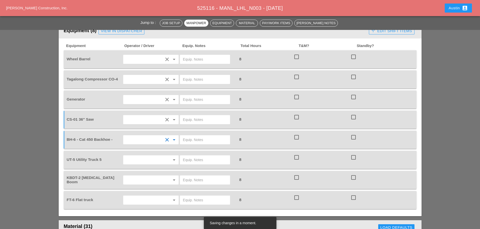
click at [145, 156] on input "text" at bounding box center [144, 160] width 38 height 8
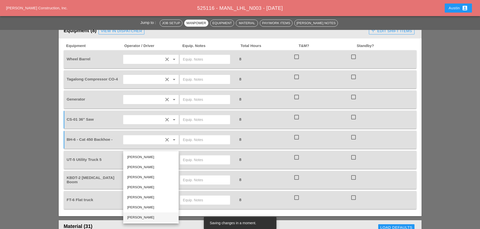
click at [145, 216] on div "[PERSON_NAME]" at bounding box center [150, 218] width 47 height 6
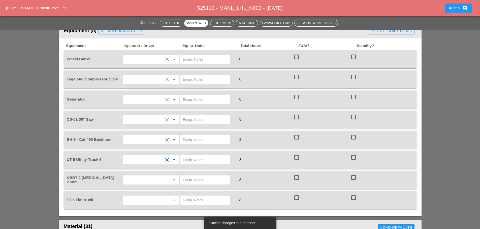
click at [150, 176] on input "text" at bounding box center [144, 180] width 38 height 8
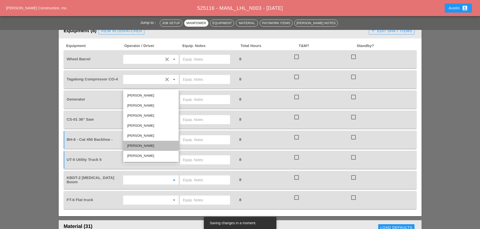
click at [148, 146] on div "[PERSON_NAME]" at bounding box center [150, 146] width 47 height 6
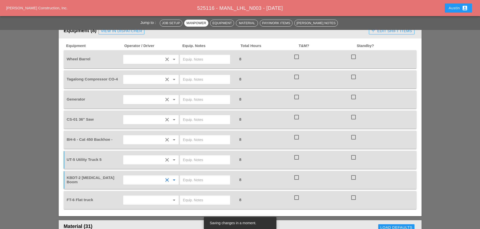
click at [133, 196] on input "text" at bounding box center [144, 200] width 38 height 8
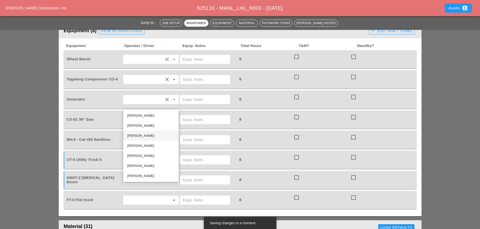
click at [143, 134] on div "[PERSON_NAME]" at bounding box center [150, 136] width 47 height 6
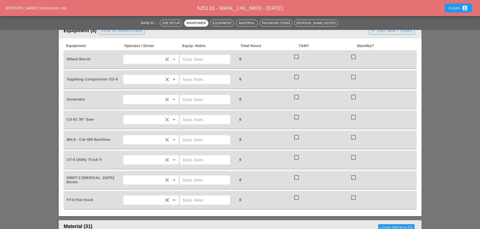
click at [204, 136] on input "text" at bounding box center [205, 140] width 44 height 8
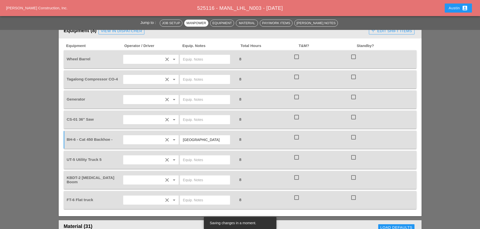
type input "59th Street Lot"
click at [197, 176] on input "text" at bounding box center [205, 180] width 44 height 8
type input "n"
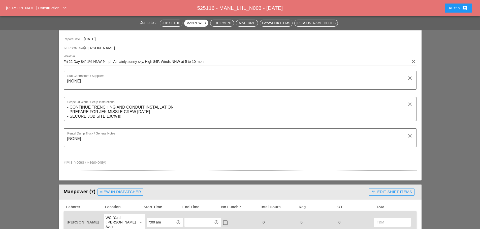
scroll to position [0, 0]
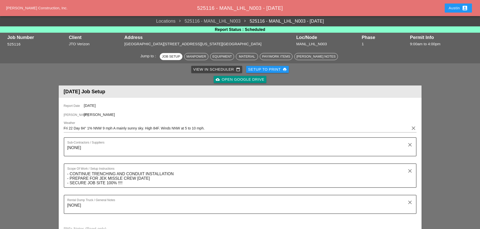
type input "No Road Plates (Remove from Truck) - Gillie to Leave KBDT2 Onsite"
click at [259, 70] on div "Setup to Print print" at bounding box center [267, 70] width 39 height 6
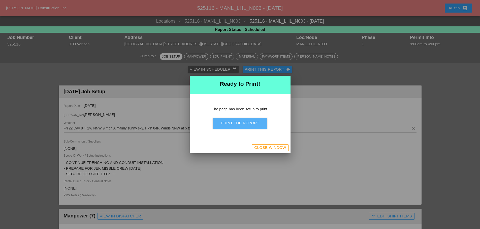
click at [247, 123] on div "Print the Report" at bounding box center [240, 123] width 38 height 6
click at [259, 146] on div "Close Window" at bounding box center [270, 148] width 32 height 6
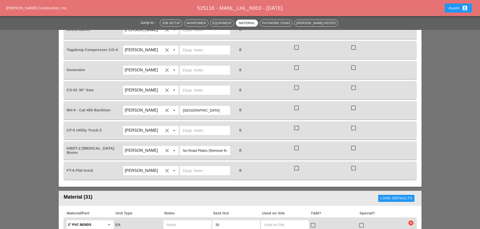
scroll to position [428, 0]
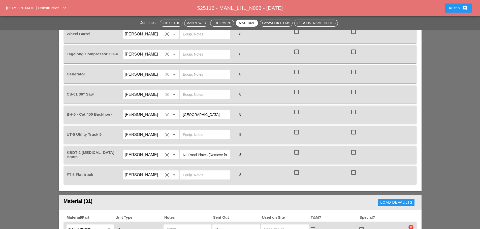
click at [205, 151] on input "No Road Plates (Remove from Truck) - Gillie to Leave KBDT2 Onsite" at bounding box center [205, 155] width 44 height 8
type input "No Road Plates (Remove from Truck)"
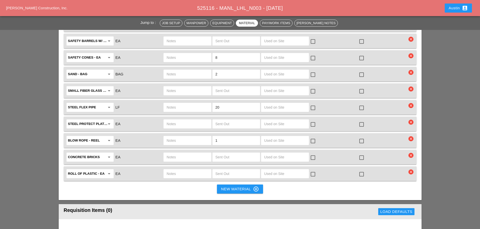
scroll to position [1008, 0]
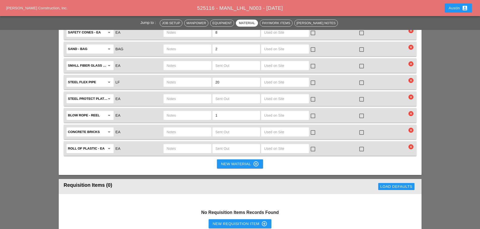
click at [241, 161] on div "New Material control_point" at bounding box center [240, 164] width 38 height 6
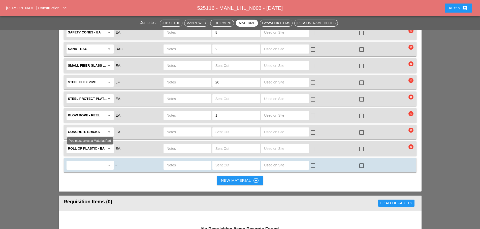
click at [90, 161] on input "text" at bounding box center [86, 165] width 37 height 8
click at [91, 162] on span "17" at bounding box center [90, 163] width 4 height 4
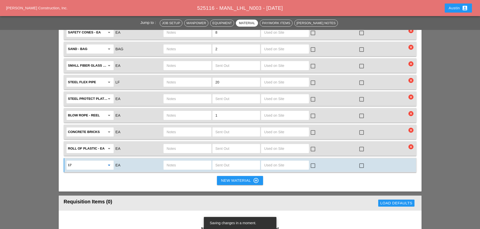
type input "Hand Hole (17"x30"x24")"
click at [179, 161] on input "text" at bounding box center [187, 165] width 42 height 8
type input ""NY SMSA" Handhole"
click at [225, 161] on input "text" at bounding box center [236, 165] width 42 height 8
type input "1"
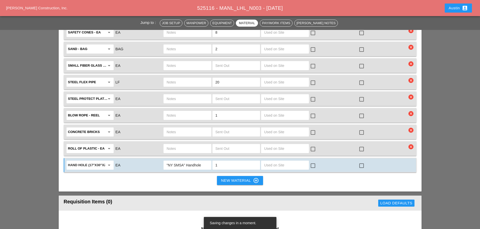
click at [360, 162] on div at bounding box center [361, 166] width 9 height 9
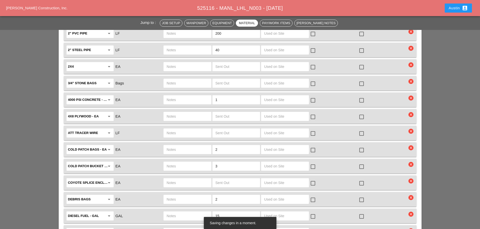
scroll to position [630, 0]
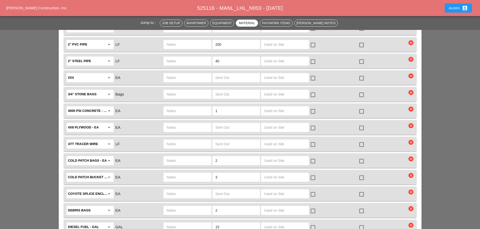
click at [225, 90] on input "text" at bounding box center [236, 94] width 42 height 8
type input "4"
click at [189, 90] on input "text" at bounding box center [187, 94] width 42 height 8
type input "4 bags"
click at [362, 91] on div at bounding box center [361, 95] width 9 height 9
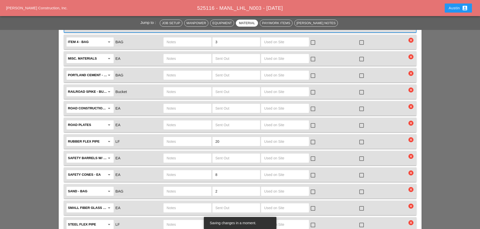
scroll to position [806, 0]
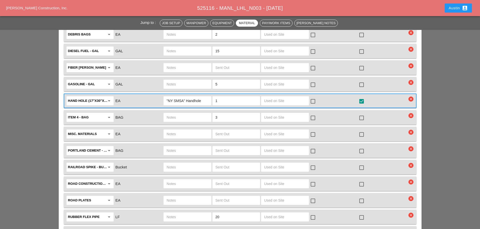
click at [231, 114] on input "3" at bounding box center [236, 118] width 42 height 8
type input "2"
click at [187, 114] on input "text" at bounding box center [187, 118] width 42 height 8
type input "2 Debris Bags"
click at [363, 114] on div at bounding box center [361, 118] width 9 height 9
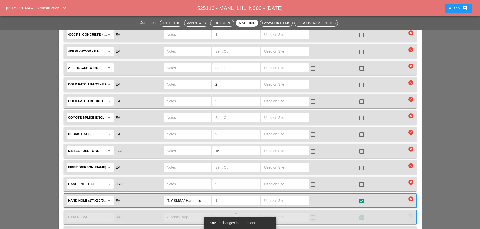
scroll to position [705, 0]
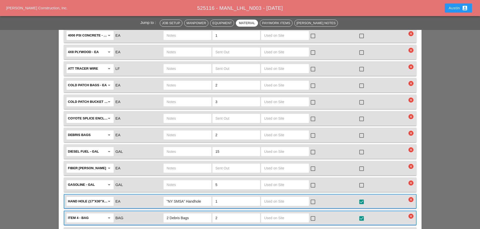
click at [223, 81] on input "2" at bounding box center [236, 85] width 42 height 8
type input "1"
click at [180, 81] on input "text" at bounding box center [187, 85] width 42 height 8
type input "1 cold patch debris bag"
click at [361, 82] on div at bounding box center [361, 86] width 9 height 9
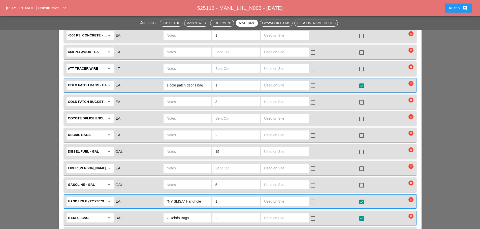
click at [19, 73] on div "Jump to : Job Setup Manpower Equipment Material Pay/Work Items Foreman's Notes …" at bounding box center [240, 126] width 480 height 1564
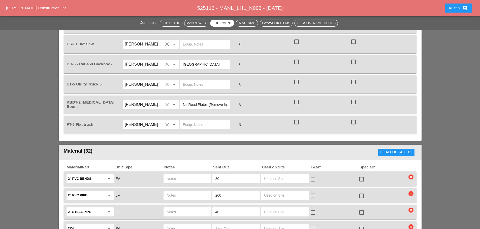
scroll to position [579, 0]
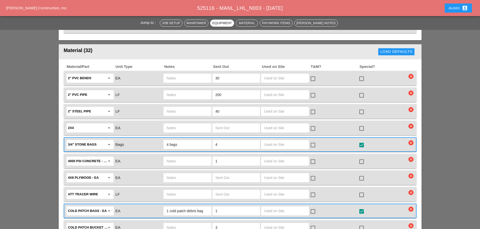
click at [222, 74] on input "30" at bounding box center [236, 78] width 42 height 8
click at [173, 74] on input "text" at bounding box center [187, 78] width 42 height 8
type input "all kinds - put a lot"
click at [360, 75] on div at bounding box center [361, 79] width 9 height 9
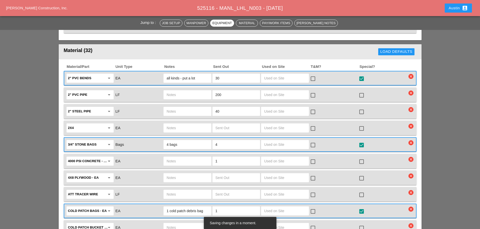
click at [227, 91] on input "200" at bounding box center [236, 95] width 42 height 8
click at [217, 91] on input "200" at bounding box center [236, 95] width 42 height 8
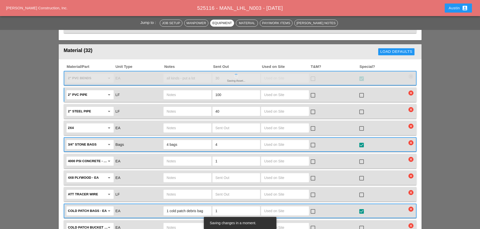
type input "100"
click at [360, 91] on div at bounding box center [361, 95] width 9 height 9
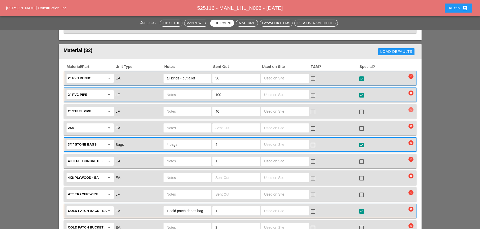
click at [412, 107] on icon "clear" at bounding box center [410, 109] width 5 height 5
click at [422, 84] on div "Are you Sure?" at bounding box center [411, 85] width 32 height 6
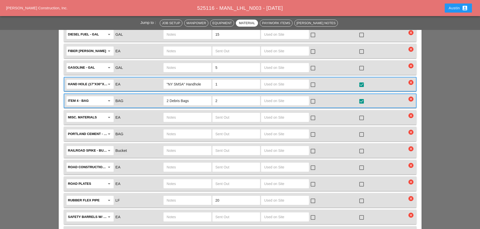
scroll to position [781, 0]
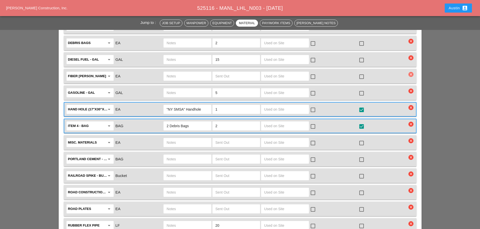
click at [411, 72] on icon "clear" at bounding box center [410, 74] width 5 height 5
click at [406, 50] on div "Are you Sure?" at bounding box center [411, 50] width 32 height 6
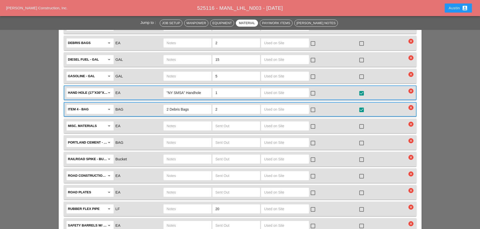
click at [29, 77] on div "Jump to : Job Setup Manpower Equipment Material Pay/Work Items Foreman's Notes …" at bounding box center [240, 34] width 480 height 1531
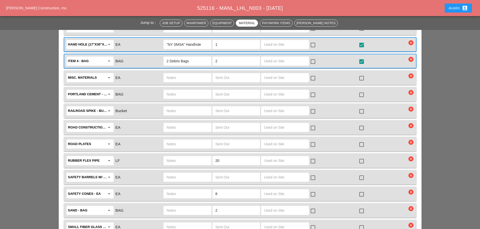
scroll to position [831, 0]
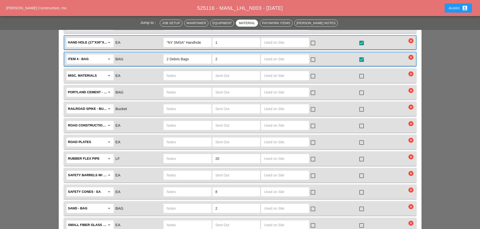
click at [411, 72] on icon "clear" at bounding box center [410, 74] width 5 height 5
click at [411, 47] on div "Are you Sure?" at bounding box center [411, 49] width 32 height 6
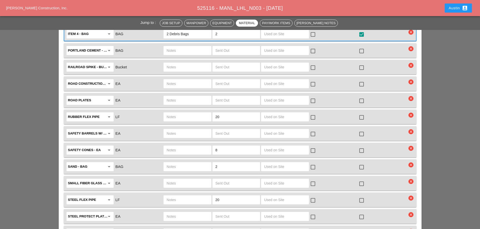
click at [180, 80] on input "text" at bounding box center [187, 84] width 42 height 8
type input "b"
type input "Bike Signs"
click at [361, 80] on div at bounding box center [361, 84] width 9 height 9
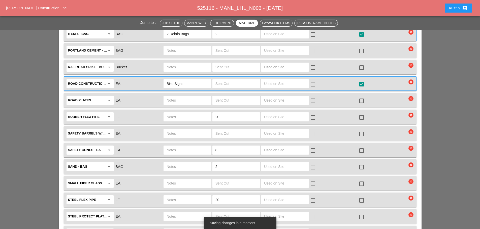
click at [411, 96] on icon "clear" at bounding box center [410, 98] width 5 height 5
click at [410, 73] on div "Are you Sure?" at bounding box center [411, 74] width 32 height 6
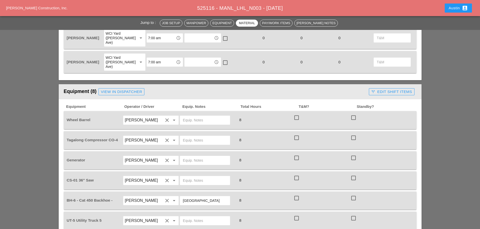
scroll to position [327, 0]
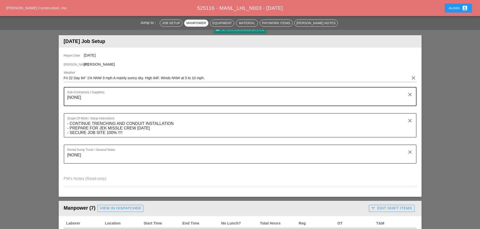
scroll to position [0, 0]
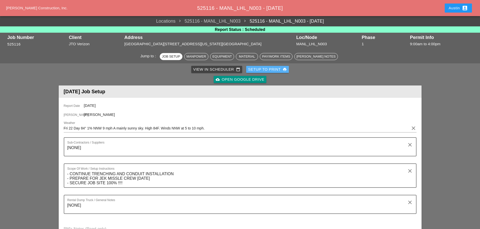
click at [274, 68] on div "Setup to Print print" at bounding box center [267, 70] width 39 height 6
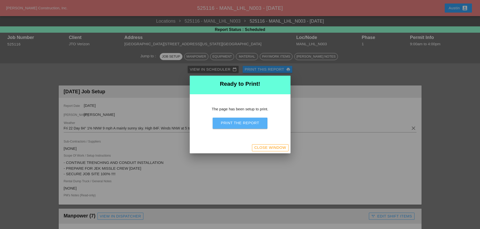
click at [243, 124] on div "Print the Report" at bounding box center [240, 123] width 38 height 6
click at [272, 150] on div "Close Window" at bounding box center [270, 148] width 32 height 6
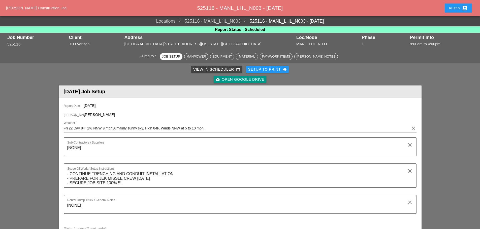
click at [209, 70] on div "View in Scheduler calendar_today" at bounding box center [216, 70] width 47 height 6
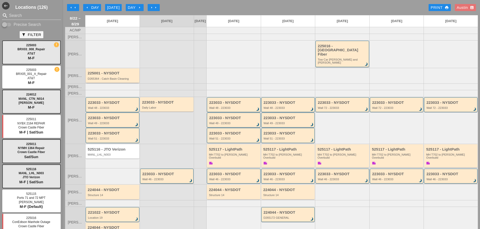
click at [115, 77] on div "D265364 - Catch Basin Cleaning" at bounding box center [113, 78] width 50 height 3
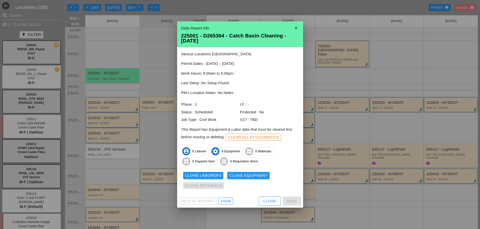
click at [225, 202] on div "View" at bounding box center [226, 202] width 10 height 6
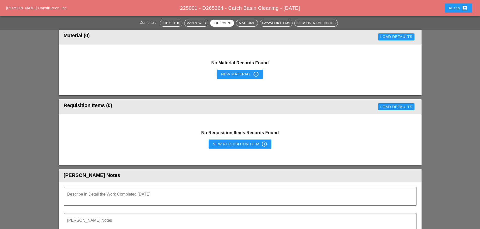
scroll to position [504, 0]
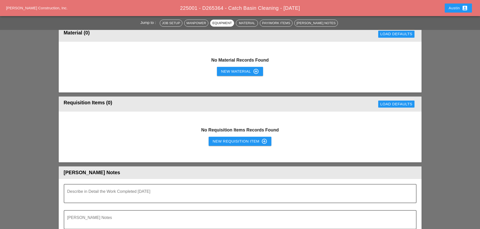
click at [231, 140] on div "New Requisition Item control_point" at bounding box center [240, 142] width 55 height 6
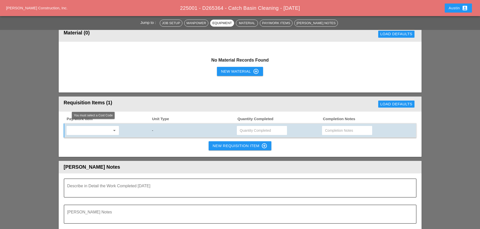
click at [71, 129] on input "text" at bounding box center [89, 131] width 42 height 8
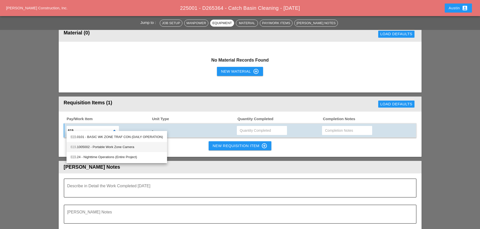
click at [87, 147] on div "619 .1005002 - Portable Work Zone Camera" at bounding box center [117, 147] width 92 height 6
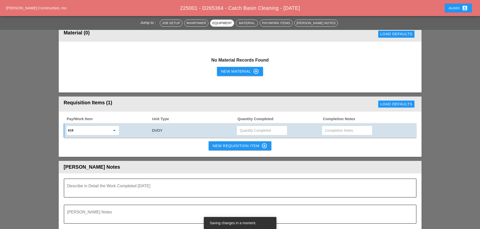
type input "619.1005002 - Portable Work Zone Camera"
click at [257, 127] on input "text" at bounding box center [262, 131] width 44 height 8
type input "4"
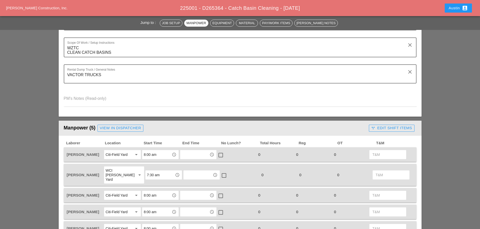
scroll to position [0, 0]
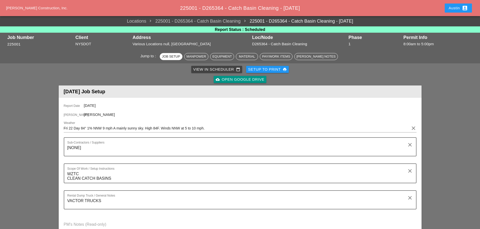
click at [257, 70] on div "Setup to Print print" at bounding box center [267, 70] width 39 height 6
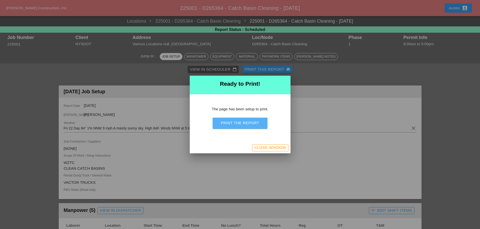
click at [250, 124] on div "Print the Report" at bounding box center [240, 123] width 38 height 6
click at [262, 150] on div "Close Window" at bounding box center [270, 148] width 32 height 6
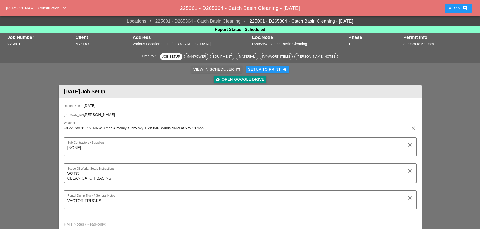
click at [202, 69] on div "View in Scheduler calendar_today" at bounding box center [216, 70] width 47 height 6
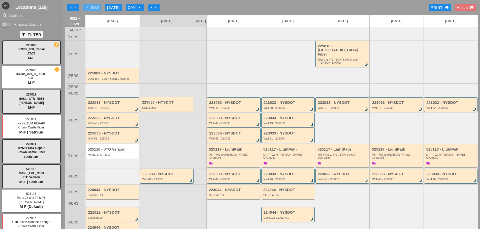
click at [95, 8] on div "arrow_left Day" at bounding box center [92, 8] width 14 height 6
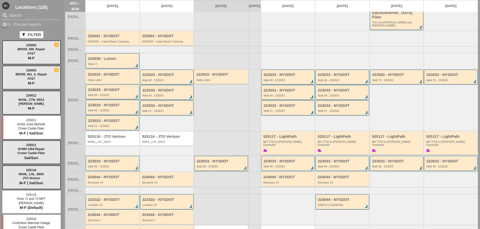
scroll to position [50, 0]
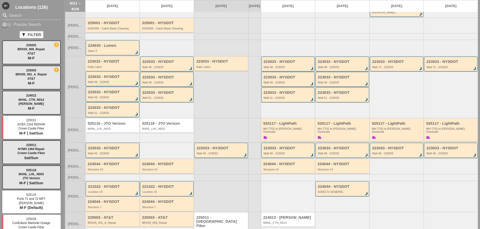
click at [108, 146] on div "223033 - NYSDOT Wall 46 - 223033 brightness_3" at bounding box center [113, 150] width 50 height 9
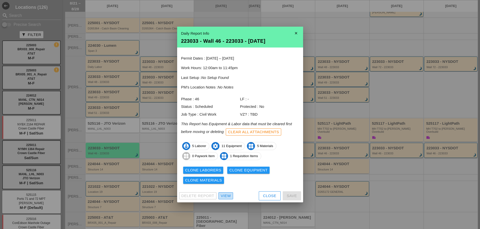
click at [226, 197] on div "View" at bounding box center [226, 196] width 10 height 6
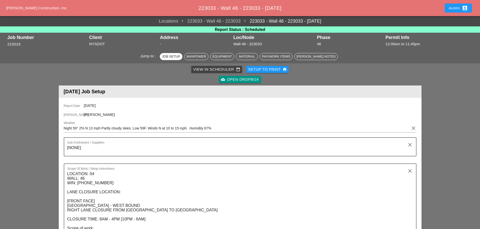
click at [222, 70] on div "View in Scheduler calendar_today" at bounding box center [216, 70] width 47 height 6
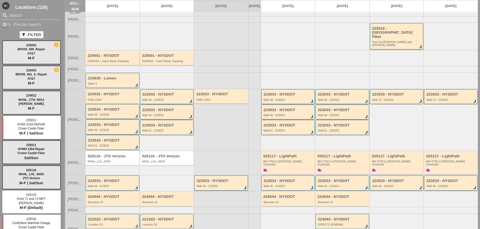
scroll to position [25, 0]
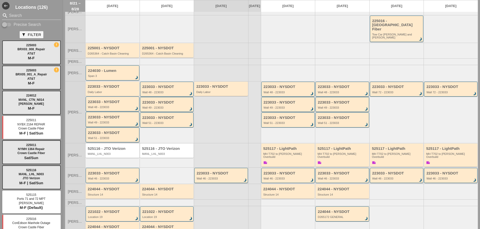
click at [108, 137] on div "Wall 51 - 223033" at bounding box center [113, 138] width 50 height 3
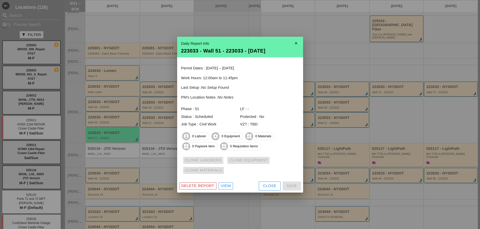
click at [108, 122] on div at bounding box center [240, 114] width 480 height 229
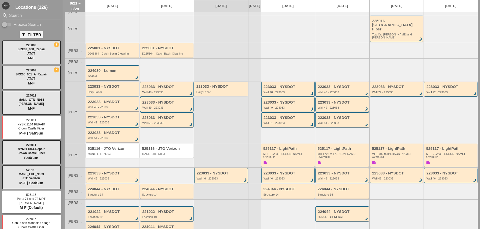
click at [108, 117] on div "223033 - NYSDOT Wall 49 - 223033 brightness_3" at bounding box center [113, 119] width 50 height 9
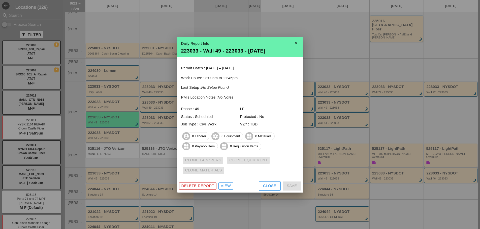
click at [110, 109] on div at bounding box center [240, 114] width 480 height 229
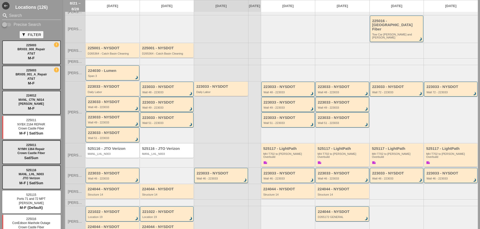
click at [110, 106] on div "Wall 48 - 223033" at bounding box center [113, 107] width 50 height 3
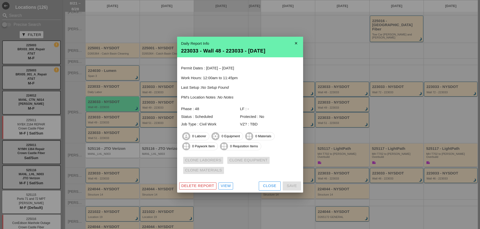
click at [112, 98] on div at bounding box center [240, 114] width 480 height 229
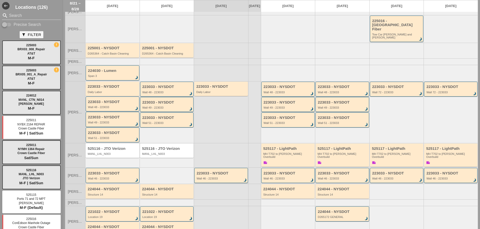
click at [113, 91] on div "Daily Labor" at bounding box center [113, 92] width 50 height 3
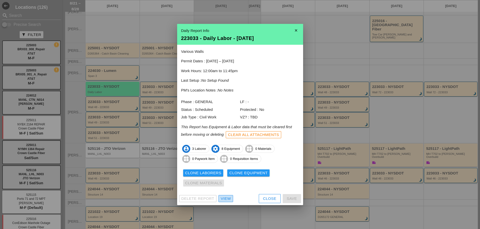
click at [228, 200] on div "View" at bounding box center [226, 199] width 10 height 6
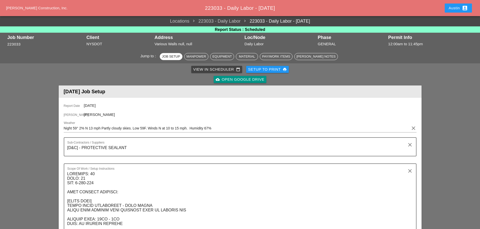
click at [228, 69] on div "View in Scheduler calendar_today" at bounding box center [216, 70] width 47 height 6
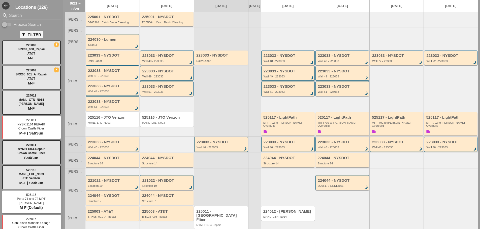
scroll to position [60, 0]
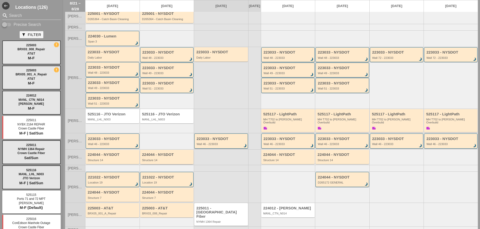
click at [161, 159] on div "Structure 14" at bounding box center [167, 160] width 50 height 3
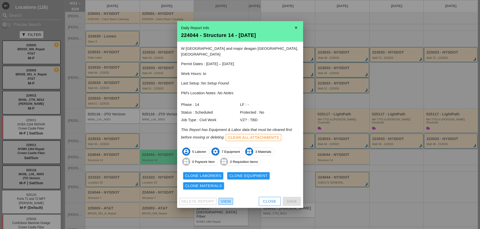
click at [229, 200] on div "View" at bounding box center [226, 202] width 10 height 6
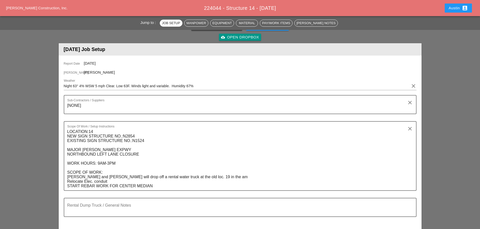
scroll to position [50, 0]
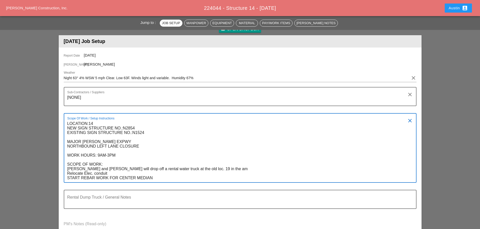
drag, startPoint x: 221, startPoint y: 170, endPoint x: 65, endPoint y: 171, distance: 155.2
click at [65, 171] on div "Scope Of Work / Setup Instructions LOCATION:14 NEW SIGN STRUCTURE NO.:N2854 EXI…" at bounding box center [240, 148] width 353 height 70
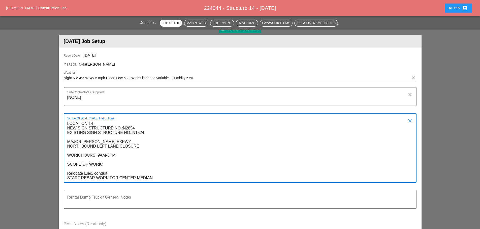
type textarea "LOCATION:14 NEW SIGN STRUCTURE NO.:N2854 EXISTING SIGN STRUCTURE NO.:N1524 MAJO…"
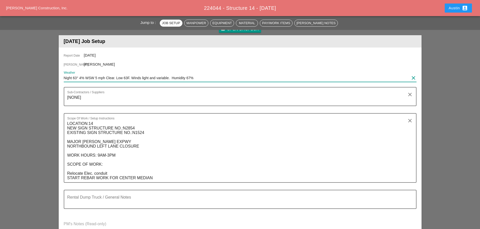
drag, startPoint x: 195, startPoint y: 79, endPoint x: 62, endPoint y: 79, distance: 133.0
click at [62, 79] on div "Report Date 08/22/2025 Foreman Simao Pinheiro Weather Night 63° 4% WSW 5 mph Cl…" at bounding box center [240, 145] width 363 height 195
paste input "Fri 22 Day 84° 1% NNW 9 mph A mainly sunny sky. High 84F. Winds NNW at 5 to 10 …"
type input "Fri 22 Day 84° 1% NNW 9 mph A mainly sunny sky. High 84F. Winds NNW at 5 to 10 …"
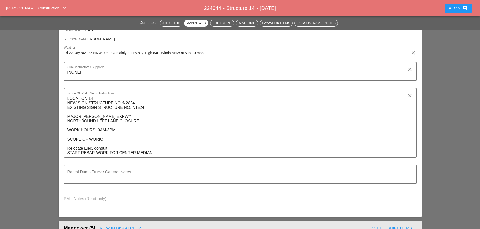
scroll to position [0, 0]
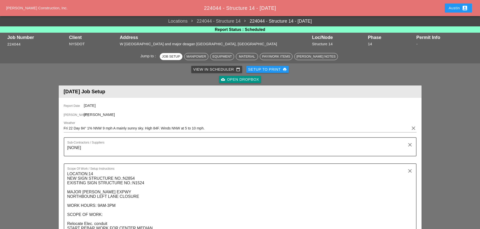
click at [207, 68] on div "View in Scheduler calendar_today" at bounding box center [216, 70] width 47 height 6
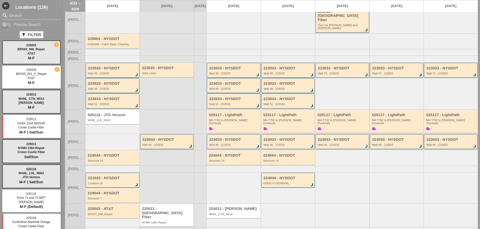
scroll to position [35, 0]
click at [114, 176] on div "221022 - NYSDOT Location 19 brightness_3" at bounding box center [113, 180] width 50 height 9
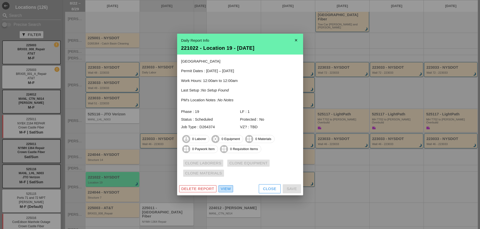
click at [226, 190] on div "View" at bounding box center [226, 189] width 10 height 6
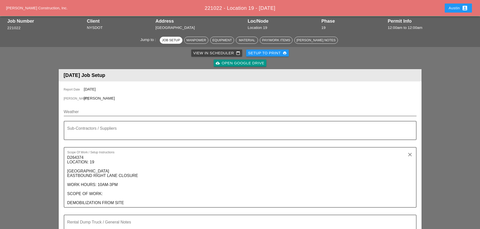
scroll to position [25, 0]
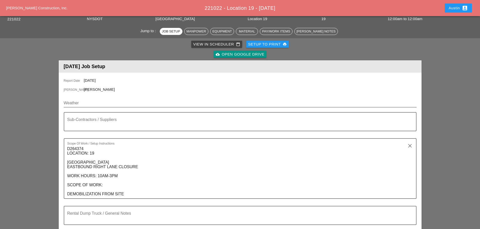
click at [88, 107] on input "Weather" at bounding box center [237, 103] width 346 height 8
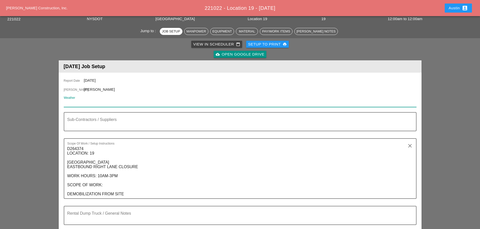
paste input "Fri 22 Day 84° 1% NNW 9 mph A mainly sunny sky. High 84F. Winds NNW at 5 to 10 …"
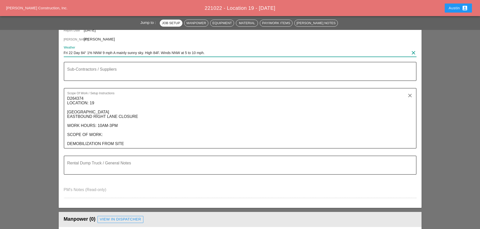
scroll to position [0, 0]
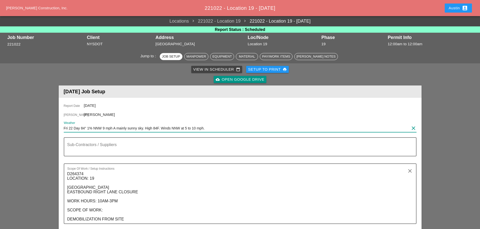
type input "Fri 22 Day 84° 1% NNW 9 mph A mainly sunny sky. High 84F. Winds NNW at 5 to 10 …"
click at [223, 66] on link "View in Scheduler calendar_today" at bounding box center [216, 69] width 51 height 7
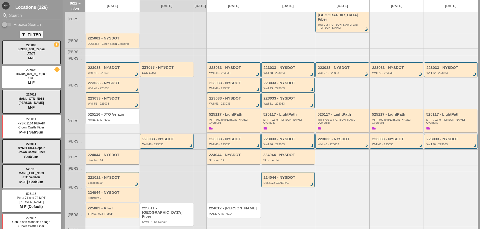
scroll to position [35, 0]
click at [112, 191] on div "224044 - NYSDOT Structure 7" at bounding box center [113, 195] width 50 height 9
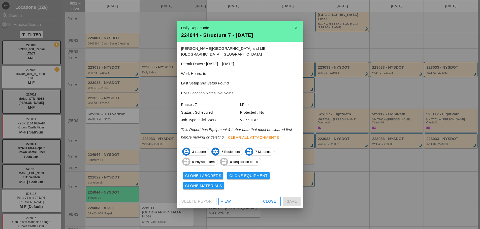
click at [223, 200] on div "View" at bounding box center [226, 202] width 10 height 6
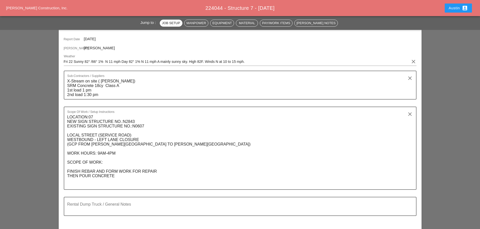
scroll to position [76, 0]
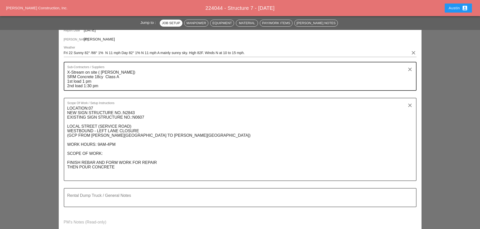
click at [130, 76] on textarea "X-Stream on site ( T. Igo) SRM Concrete 18cy Class A 1st load 1 pm 2nd load 1:3…" at bounding box center [238, 80] width 342 height 22
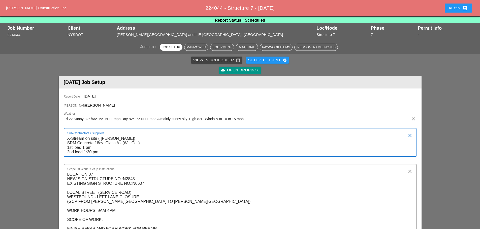
scroll to position [0, 0]
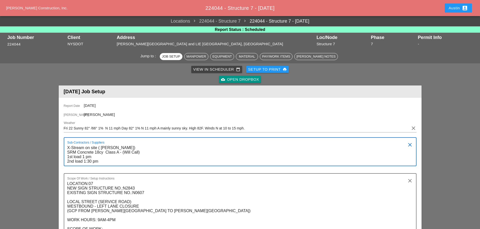
type textarea "X-Stream on site ( T. Igo) SRM Concrete 18cy Class A - (Will Call) 1st load 1 p…"
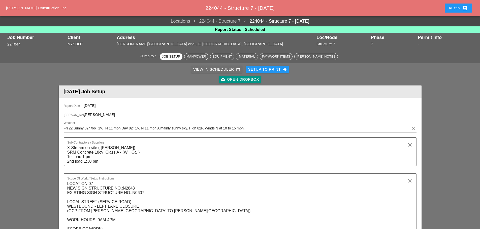
click at [212, 70] on div "View in Scheduler calendar_today" at bounding box center [216, 70] width 47 height 6
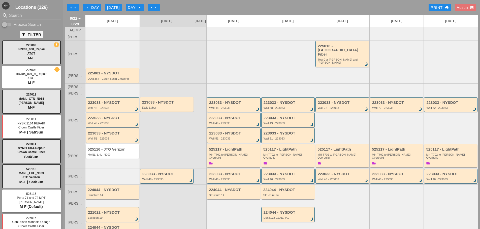
click at [91, 7] on div "arrow_left Day" at bounding box center [92, 8] width 14 height 6
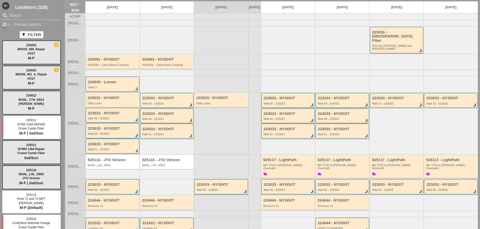
scroll to position [25, 0]
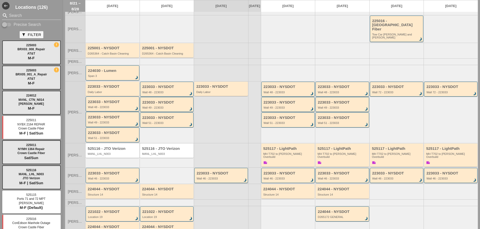
click at [112, 100] on div "223033 - NYSDOT" at bounding box center [113, 102] width 50 height 4
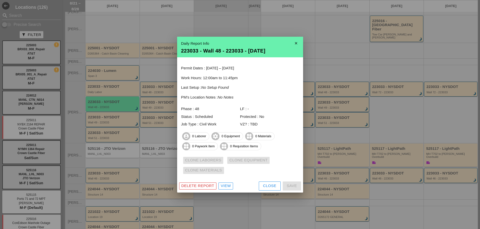
click at [111, 117] on div at bounding box center [240, 114] width 480 height 229
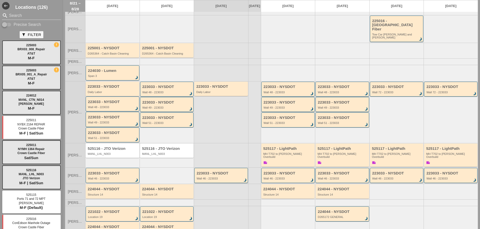
click at [110, 86] on div "223033 - NYSDOT Daily Labor" at bounding box center [113, 89] width 50 height 9
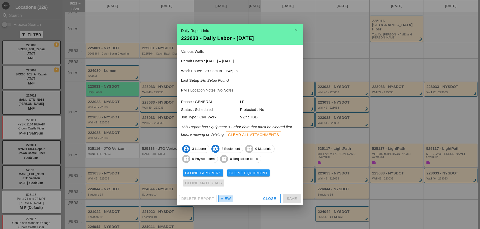
click at [227, 199] on div "View" at bounding box center [226, 199] width 10 height 6
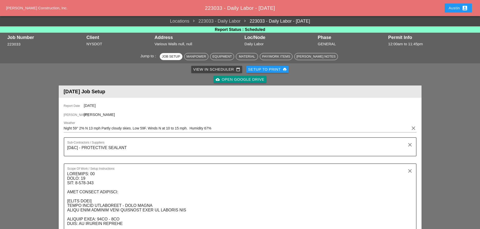
click at [262, 70] on div "Setup to Print print" at bounding box center [267, 70] width 39 height 6
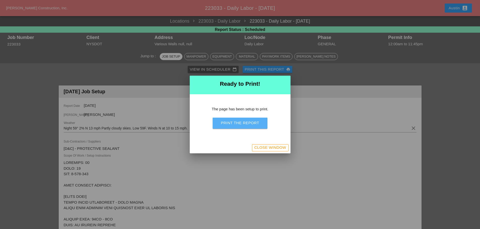
click at [250, 125] on div "Print the Report" at bounding box center [240, 123] width 38 height 6
click at [270, 148] on div "Close Window" at bounding box center [270, 148] width 32 height 6
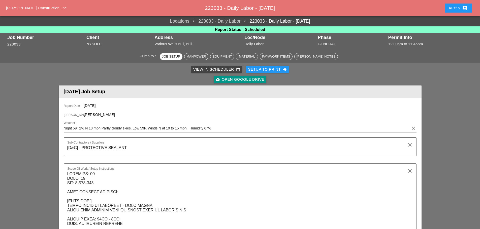
click at [218, 70] on div "View in Scheduler calendar_today" at bounding box center [216, 70] width 47 height 6
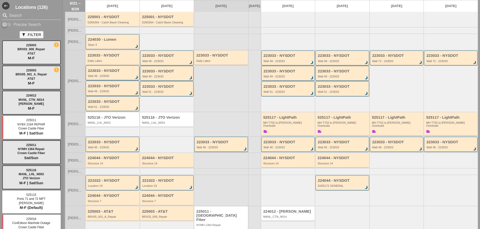
scroll to position [60, 0]
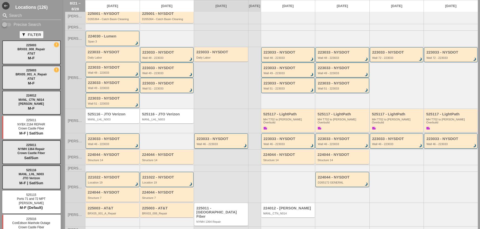
click at [107, 137] on div "223033 - NYSDOT" at bounding box center [113, 139] width 50 height 4
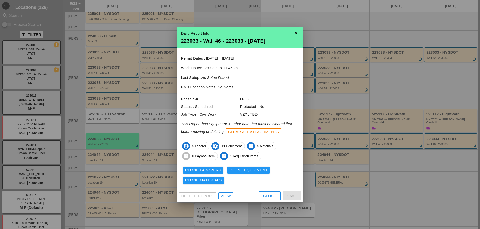
click at [231, 195] on link "View" at bounding box center [225, 196] width 15 height 7
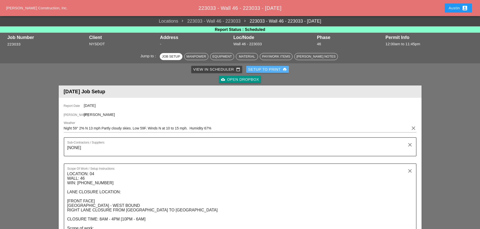
click at [263, 69] on div "Setup to Print print" at bounding box center [267, 70] width 39 height 6
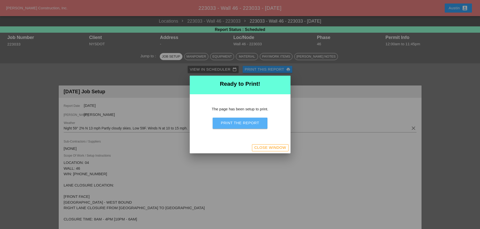
click at [254, 124] on div "Print the Report" at bounding box center [240, 123] width 38 height 6
click at [272, 148] on div "Close Window" at bounding box center [270, 148] width 32 height 6
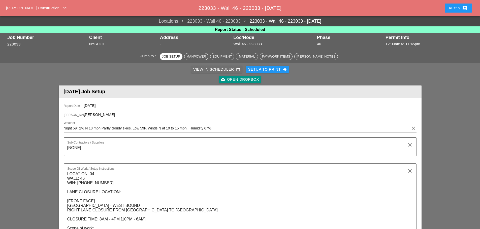
click at [198, 69] on div "View in Scheduler calendar_today" at bounding box center [216, 70] width 47 height 6
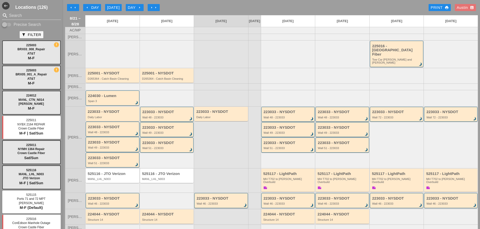
click at [185, 9] on div "arrow_left arrow_left arrow_left Day Today Day arrow_right arrow_right arrow_ri…" at bounding box center [271, 8] width 413 height 10
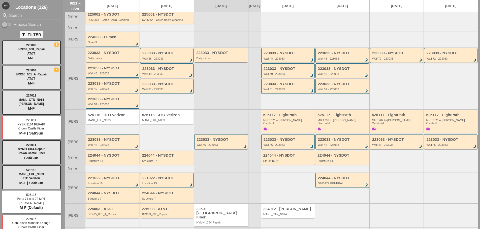
scroll to position [60, 0]
click at [160, 159] on div "Structure 14" at bounding box center [167, 160] width 50 height 3
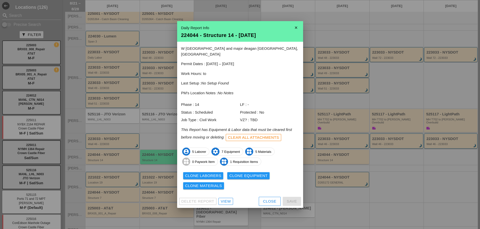
click at [224, 199] on div "View" at bounding box center [226, 202] width 10 height 6
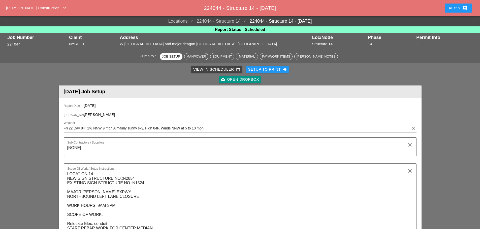
click at [261, 68] on div "Setup to Print print" at bounding box center [267, 70] width 39 height 6
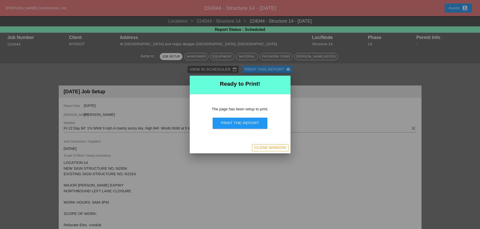
click at [240, 122] on div "Print the Report" at bounding box center [240, 123] width 38 height 6
click at [266, 151] on div "Close Window" at bounding box center [270, 148] width 32 height 6
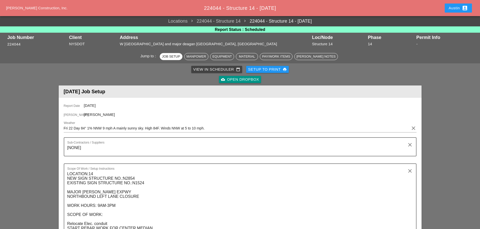
click at [202, 69] on div "View in Scheduler calendar_today" at bounding box center [216, 70] width 47 height 6
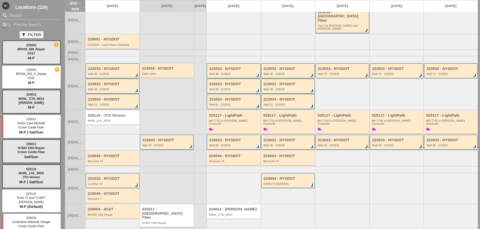
scroll to position [35, 0]
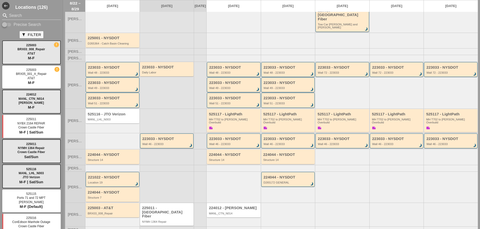
click at [106, 176] on div "221022 - NYSDOT" at bounding box center [113, 178] width 50 height 4
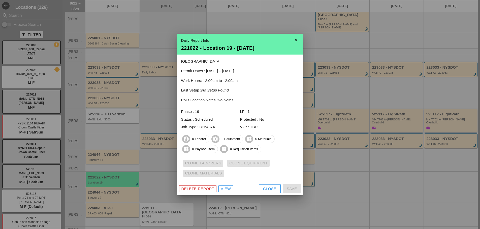
click at [295, 41] on icon "close" at bounding box center [296, 40] width 10 height 10
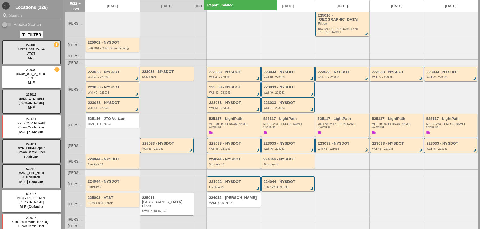
scroll to position [24, 0]
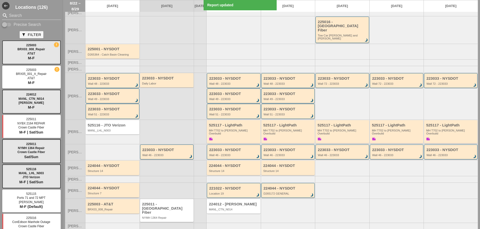
click at [120, 192] on div "Structure 7" at bounding box center [113, 193] width 50 height 3
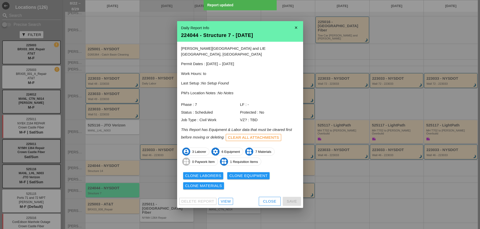
click at [223, 199] on div "View" at bounding box center [226, 202] width 10 height 6
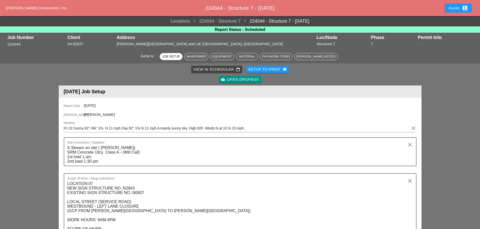
click at [268, 72] on div "Setup to Print print" at bounding box center [267, 70] width 39 height 6
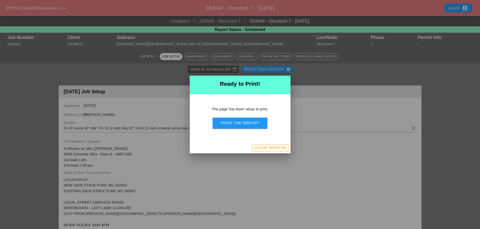
click at [242, 124] on div "Print the Report" at bounding box center [240, 123] width 38 height 6
click at [267, 150] on div "Close Window" at bounding box center [270, 148] width 32 height 6
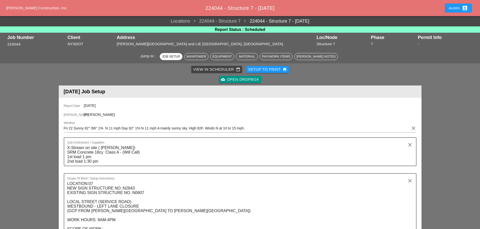
click at [206, 70] on div "View in Scheduler calendar_today" at bounding box center [216, 70] width 47 height 6
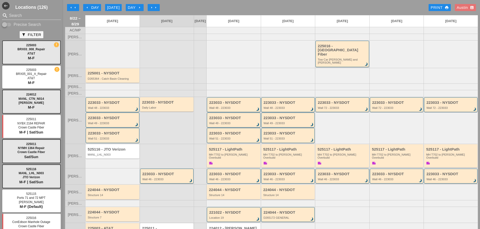
click at [174, 6] on div "arrow_left arrow_left arrow_left Day Today Day arrow_right arrow_right arrow_ri…" at bounding box center [271, 8] width 413 height 10
click at [94, 6] on div "arrow_left Day" at bounding box center [92, 8] width 14 height 6
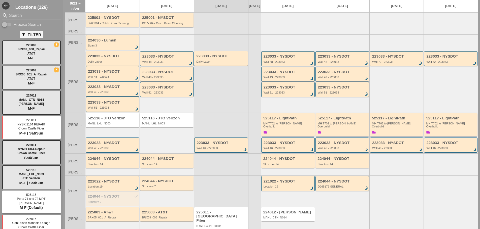
scroll to position [60, 0]
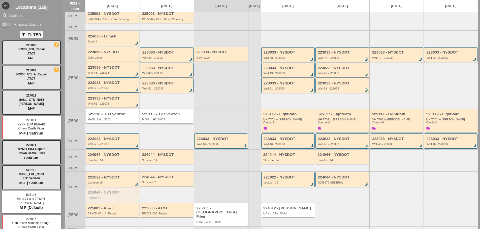
click at [156, 118] on div "MANL_LHL_N003" at bounding box center [167, 119] width 50 height 3
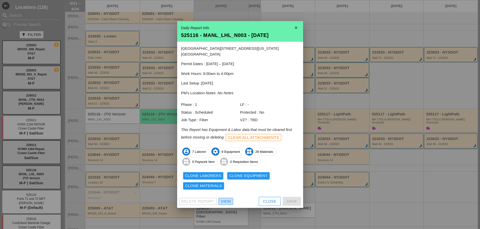
click at [227, 199] on div "View" at bounding box center [226, 202] width 10 height 6
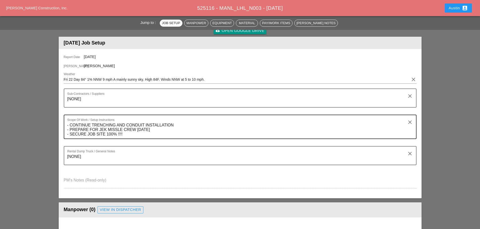
scroll to position [50, 0]
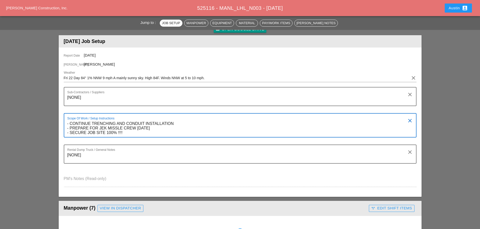
click at [155, 131] on textarea "- CONTINUE TRENCHING AND CONDUIT INSTALLATION - PREPARE FOR JEK MISSLE CREW ON …" at bounding box center [238, 128] width 342 height 17
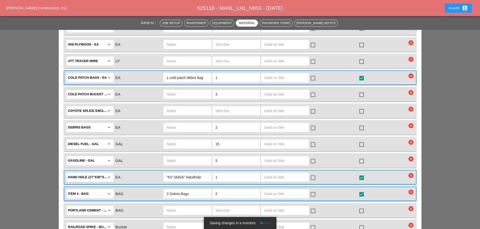
scroll to position [730, 0]
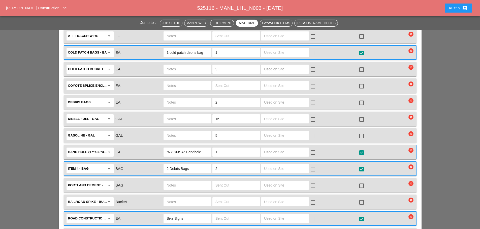
type textarea "- CONTINUE TRENCHING AND CONDUIT INSTALLATION - PREPARE FOR JEK MISSLE CREW ON …"
click at [204, 148] on input ""NY SMSA" Handhole" at bounding box center [187, 152] width 42 height 8
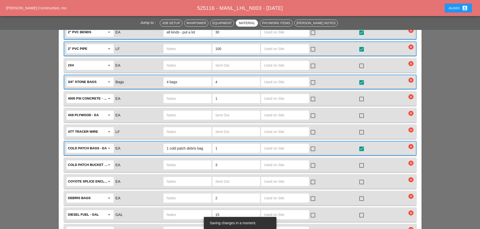
scroll to position [630, 0]
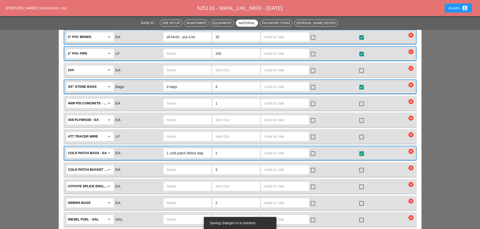
type input ""NY SMSA" Handhole - (Gillie to leave on site)"
click at [190, 83] on input "4 bags" at bounding box center [187, 87] width 42 height 8
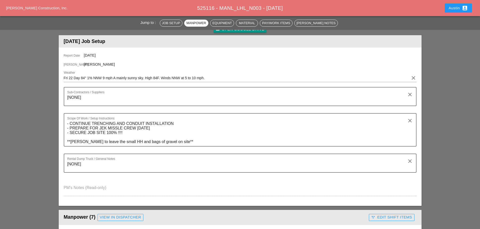
scroll to position [0, 0]
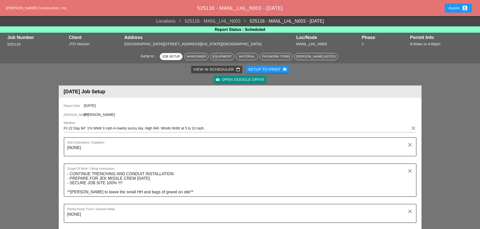
type input "4 bags - (Gillie to leave on site)"
click at [265, 69] on div "Setup to Print print" at bounding box center [267, 70] width 39 height 6
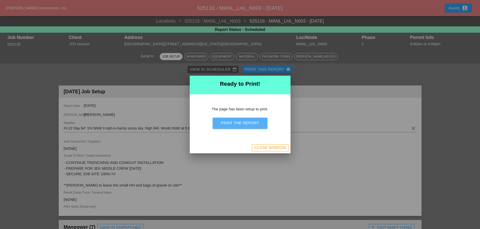
click at [245, 122] on div "Print the Report" at bounding box center [240, 123] width 38 height 6
click at [263, 146] on div "Close Window" at bounding box center [270, 148] width 32 height 6
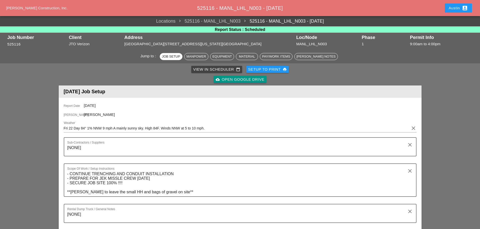
click at [224, 70] on div "View in Scheduler calendar_today" at bounding box center [216, 70] width 47 height 6
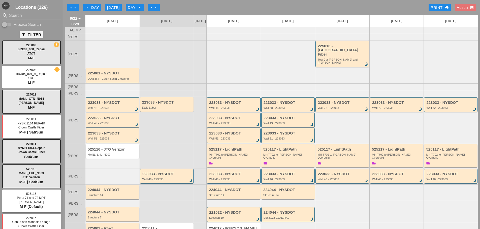
click at [464, 9] on div "Austin account_box" at bounding box center [465, 8] width 17 height 6
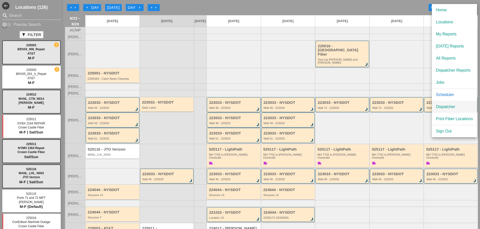
click at [449, 109] on div "Dispatcher" at bounding box center [454, 107] width 37 height 6
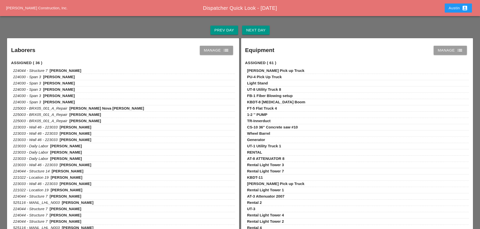
click at [210, 51] on div "Manage list" at bounding box center [216, 50] width 25 height 6
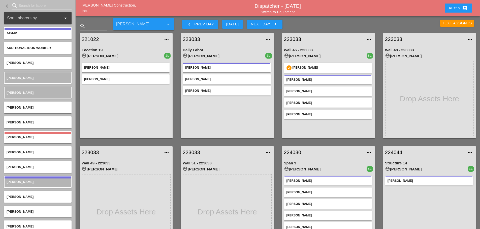
click at [455, 24] on div "Text Assgnts" at bounding box center [457, 23] width 30 height 6
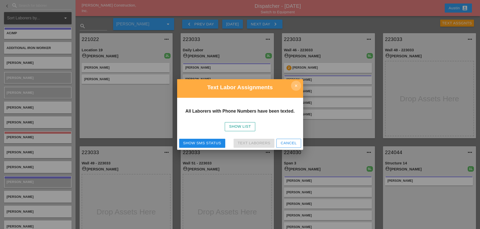
click at [294, 87] on icon "close" at bounding box center [296, 86] width 10 height 10
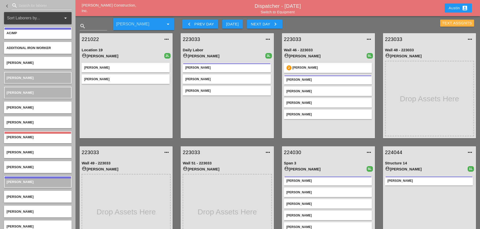
click at [455, 24] on div "Text Assgnts" at bounding box center [457, 23] width 30 height 6
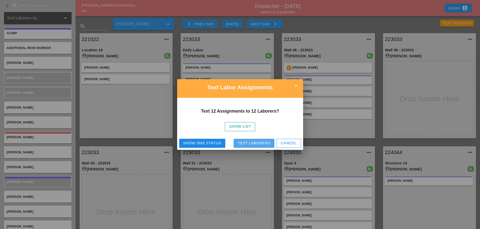
click at [255, 143] on div "Text Laborers" at bounding box center [254, 144] width 33 height 6
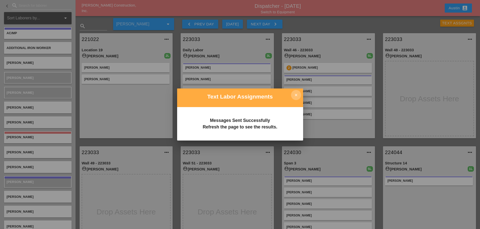
click at [297, 96] on icon "close" at bounding box center [296, 95] width 10 height 10
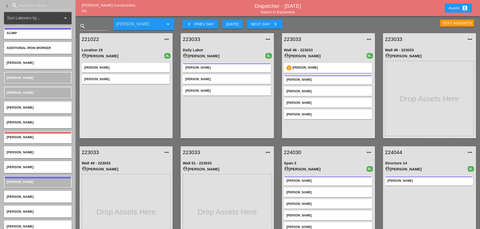
click at [455, 23] on div "Text Assgnts" at bounding box center [457, 23] width 30 height 6
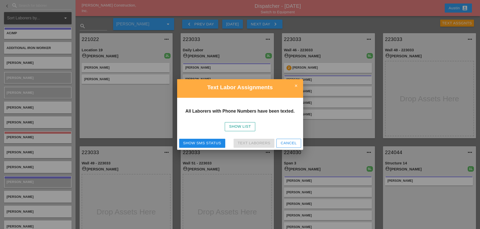
click at [211, 141] on div "Show SMS Status" at bounding box center [202, 144] width 38 height 6
click at [295, 86] on icon "close" at bounding box center [296, 86] width 10 height 10
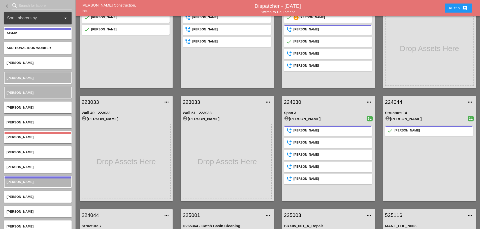
scroll to position [25, 0]
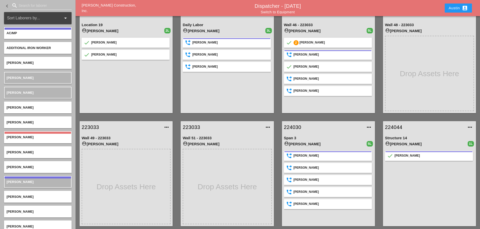
click at [279, 37] on div "223033 more_horiz Wall 46 - 223033 account_circle [PERSON_NAME] 5L done 2 [PERS…" at bounding box center [328, 60] width 101 height 113
click at [277, 52] on div "223033 more_horiz Daily Labor account_circle [PERSON_NAME] 3L phone_forwarded […" at bounding box center [227, 60] width 101 height 113
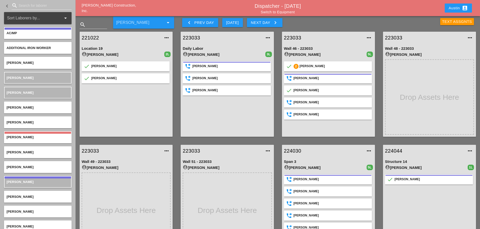
scroll to position [0, 0]
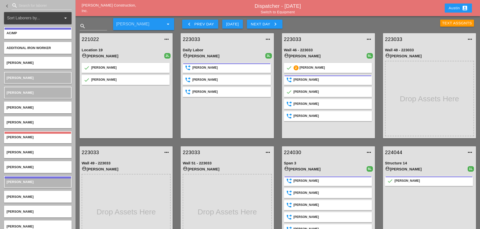
click at [268, 25] on div "Next Day keyboard_arrow_right" at bounding box center [264, 24] width 27 height 6
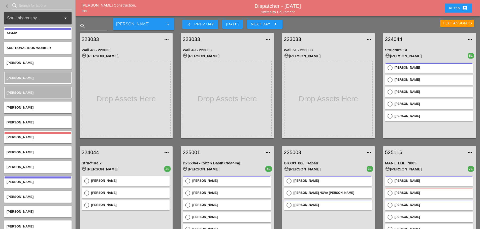
click at [276, 33] on div "223033 more_horiz Wall 49 - 223033 account_circle [PERSON_NAME]" at bounding box center [227, 85] width 101 height 113
click at [378, 41] on div "223033 more_horiz Wall 51 - 223033 account_circle [PERSON_NAME]" at bounding box center [328, 85] width 101 height 113
click at [278, 39] on div "223033 more_horiz Wall 51 - 223033 account_circle [PERSON_NAME]" at bounding box center [328, 85] width 101 height 113
click at [460, 20] on div "Text Assgnts" at bounding box center [457, 23] width 30 height 6
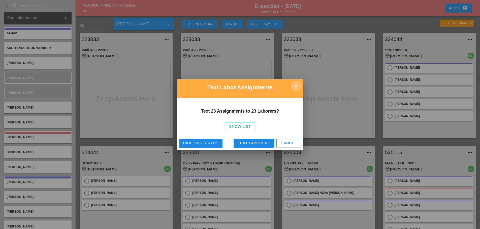
click at [297, 88] on icon "close" at bounding box center [296, 86] width 10 height 10
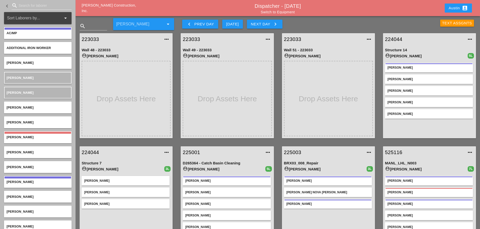
click at [454, 24] on div "Text Assgnts" at bounding box center [457, 23] width 30 height 6
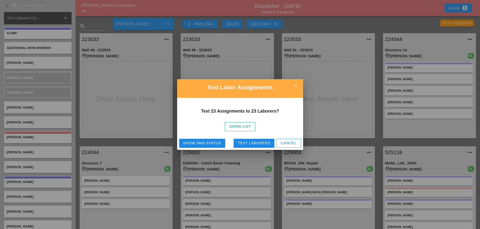
click at [242, 143] on div "Text Laborers" at bounding box center [254, 144] width 33 height 6
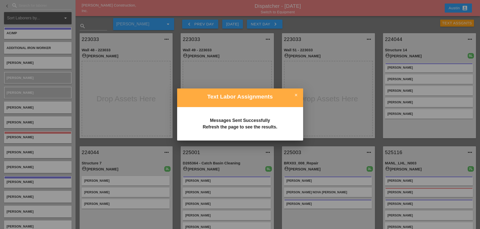
click at [299, 94] on icon "close" at bounding box center [296, 95] width 10 height 10
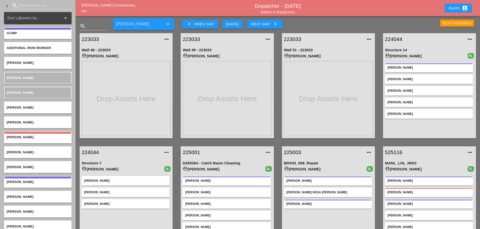
click at [450, 22] on div "Text Assgnts" at bounding box center [457, 23] width 30 height 6
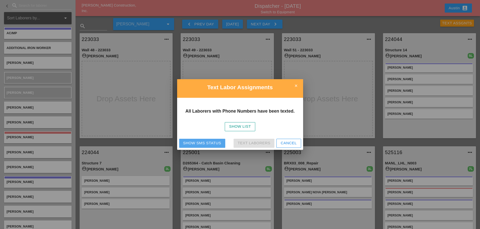
click at [207, 142] on div "Show SMS Status" at bounding box center [202, 144] width 38 height 6
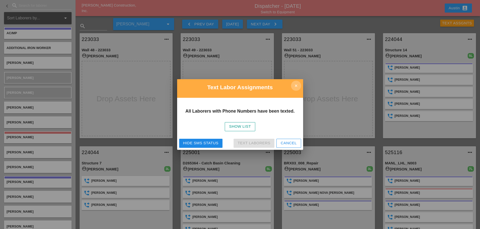
click at [298, 86] on icon "close" at bounding box center [296, 86] width 10 height 10
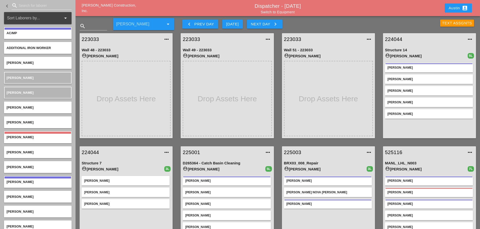
click at [455, 21] on div "Text Assgnts" at bounding box center [457, 23] width 30 height 6
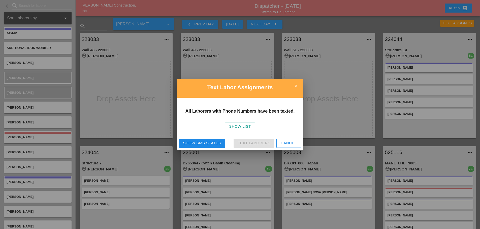
click at [200, 142] on div "Show SMS Status" at bounding box center [202, 144] width 38 height 6
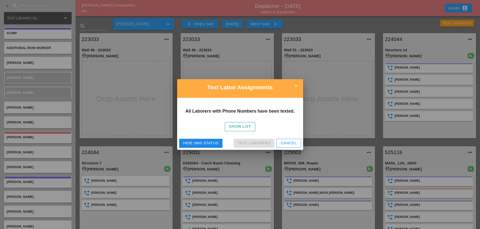
click at [294, 87] on icon "close" at bounding box center [296, 86] width 10 height 10
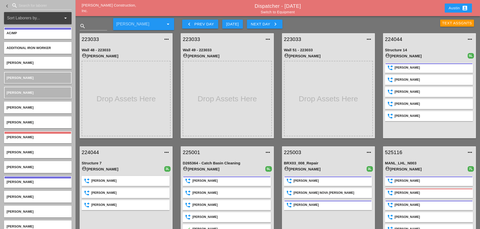
click at [452, 6] on div "Austin account_box" at bounding box center [458, 8] width 19 height 6
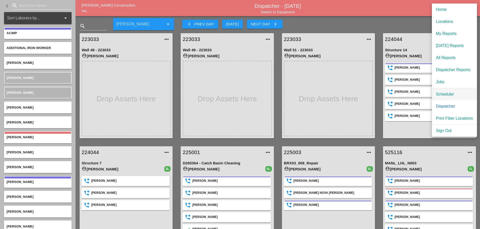
click at [448, 97] on div "Scheduler" at bounding box center [454, 94] width 37 height 6
